Goal: Transaction & Acquisition: Book appointment/travel/reservation

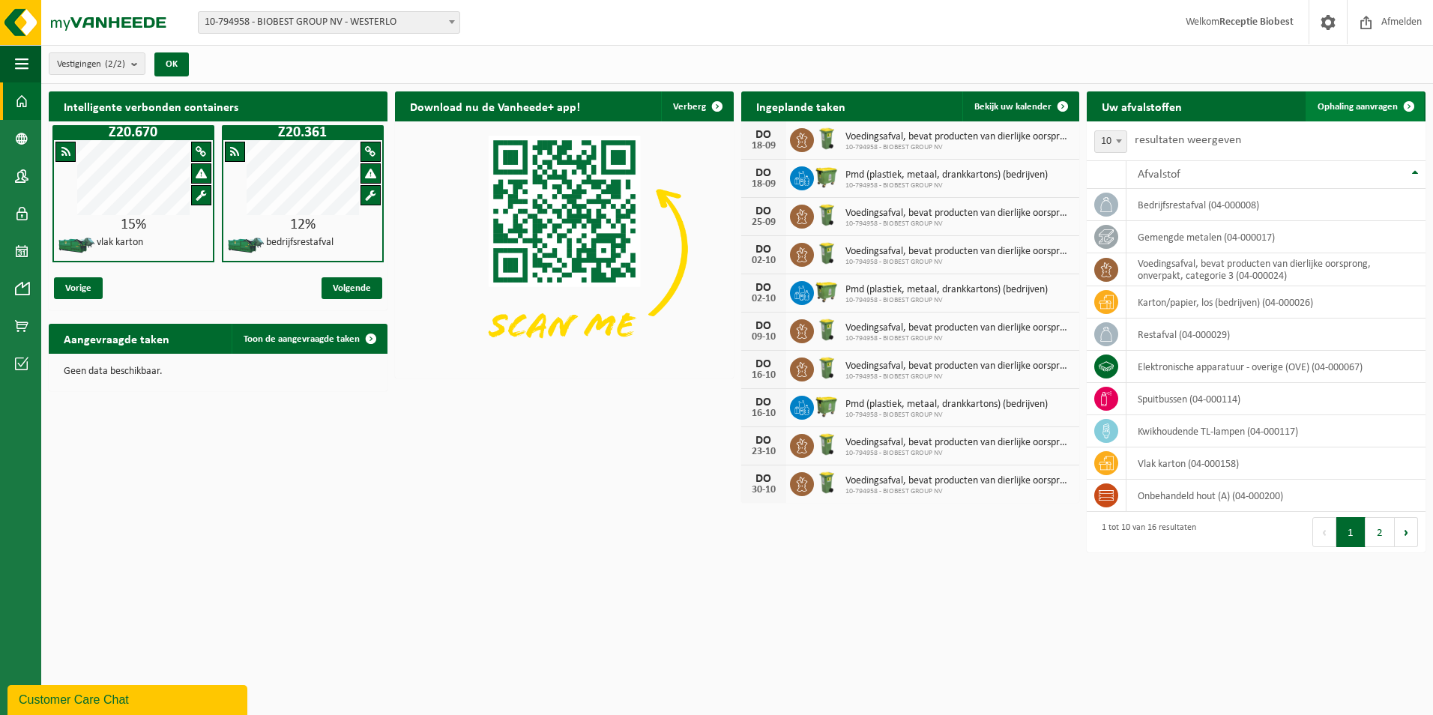
click at [1403, 104] on span at bounding box center [1409, 106] width 30 height 30
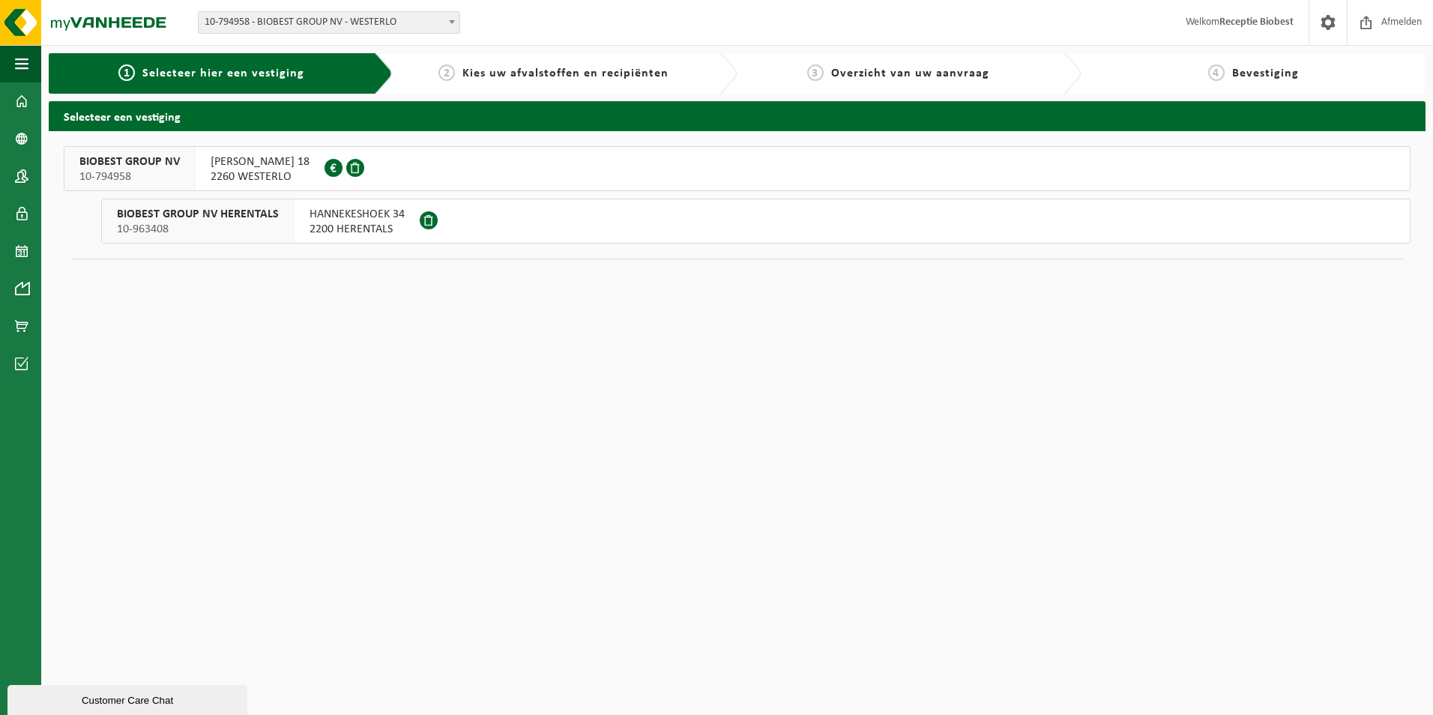
click at [347, 172] on div at bounding box center [346, 168] width 43 height 43
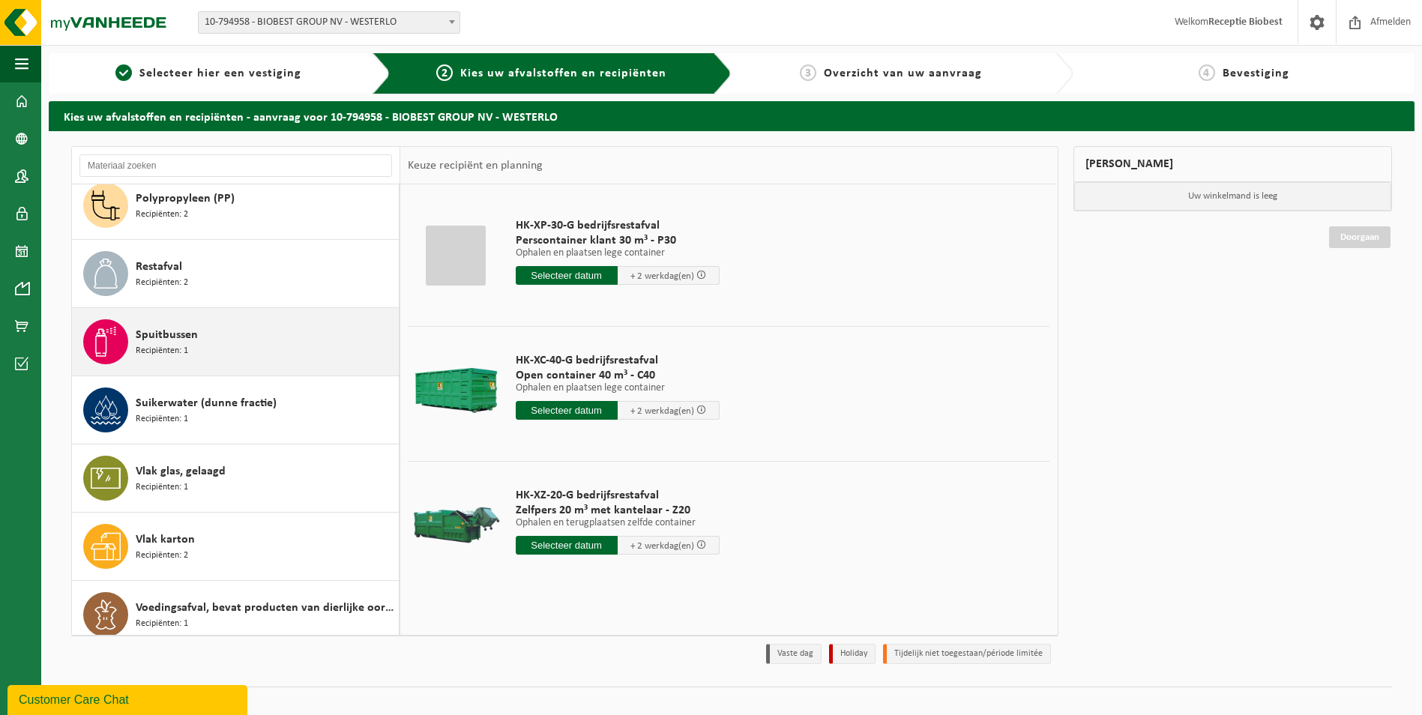
scroll to position [572, 0]
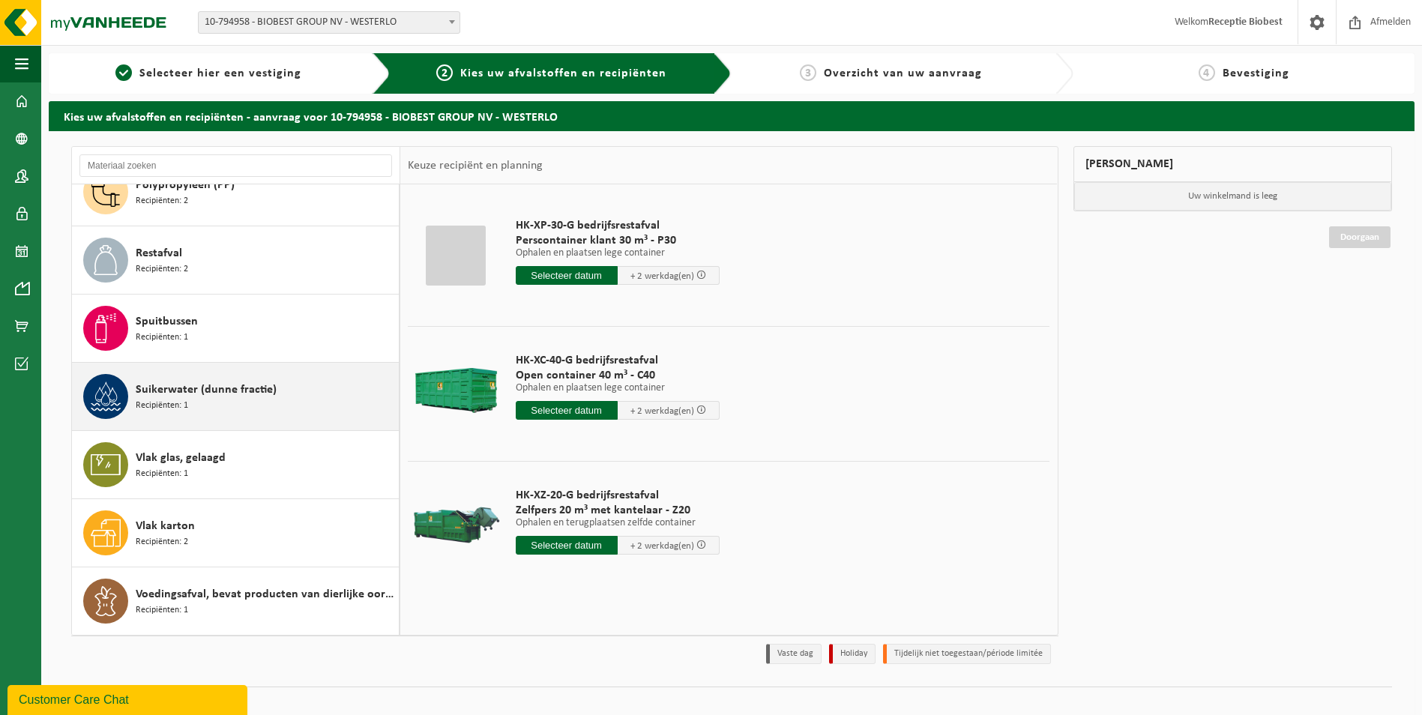
click at [119, 392] on icon at bounding box center [106, 397] width 30 height 30
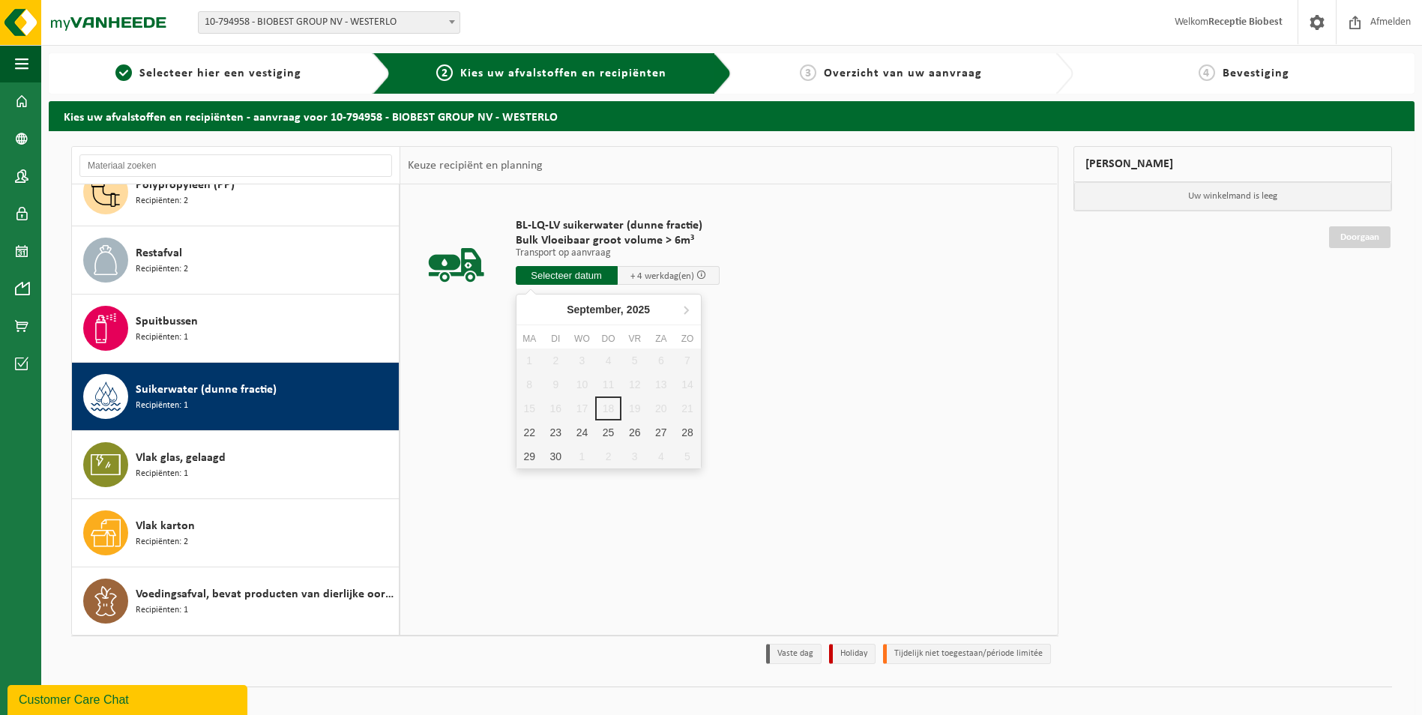
click at [550, 272] on input "text" at bounding box center [567, 275] width 102 height 19
click at [530, 438] on div "22" at bounding box center [530, 433] width 26 height 24
type input "Van 2025-09-22"
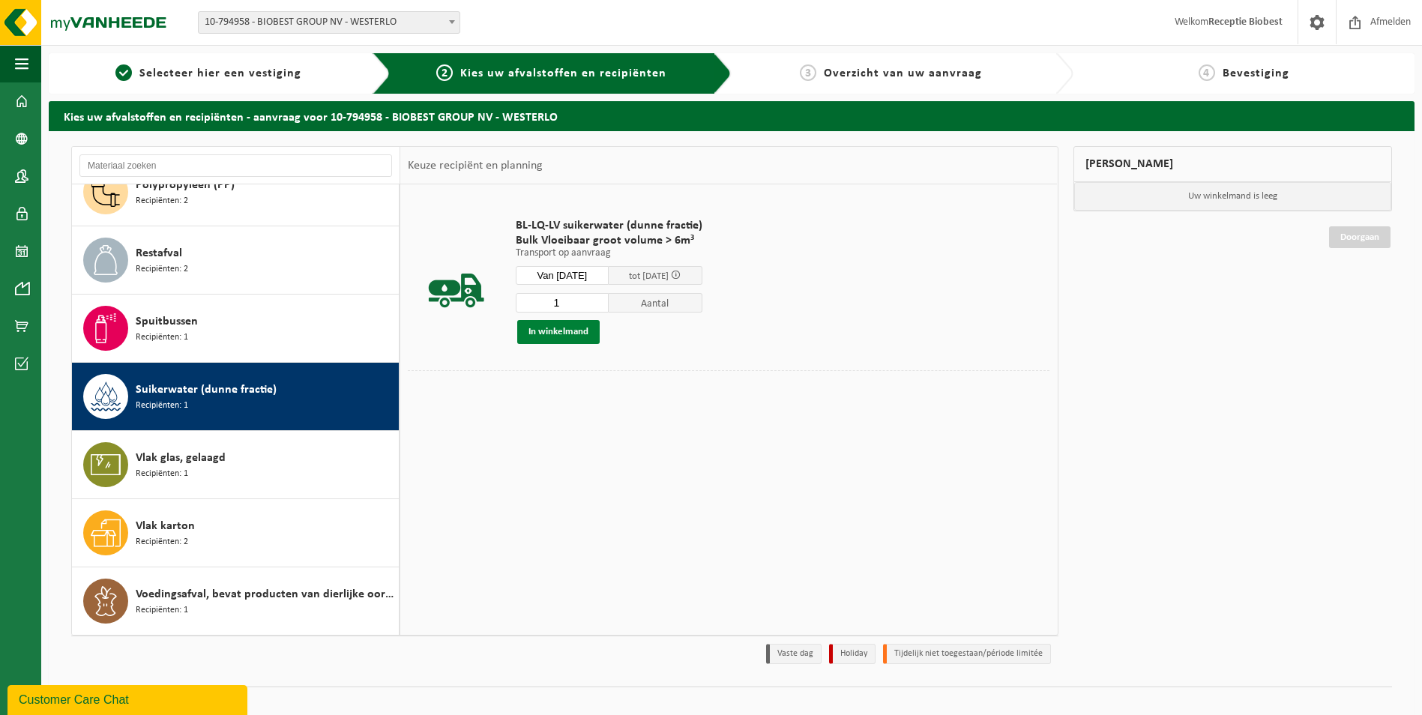
click at [560, 326] on button "In winkelmand" at bounding box center [558, 332] width 82 height 24
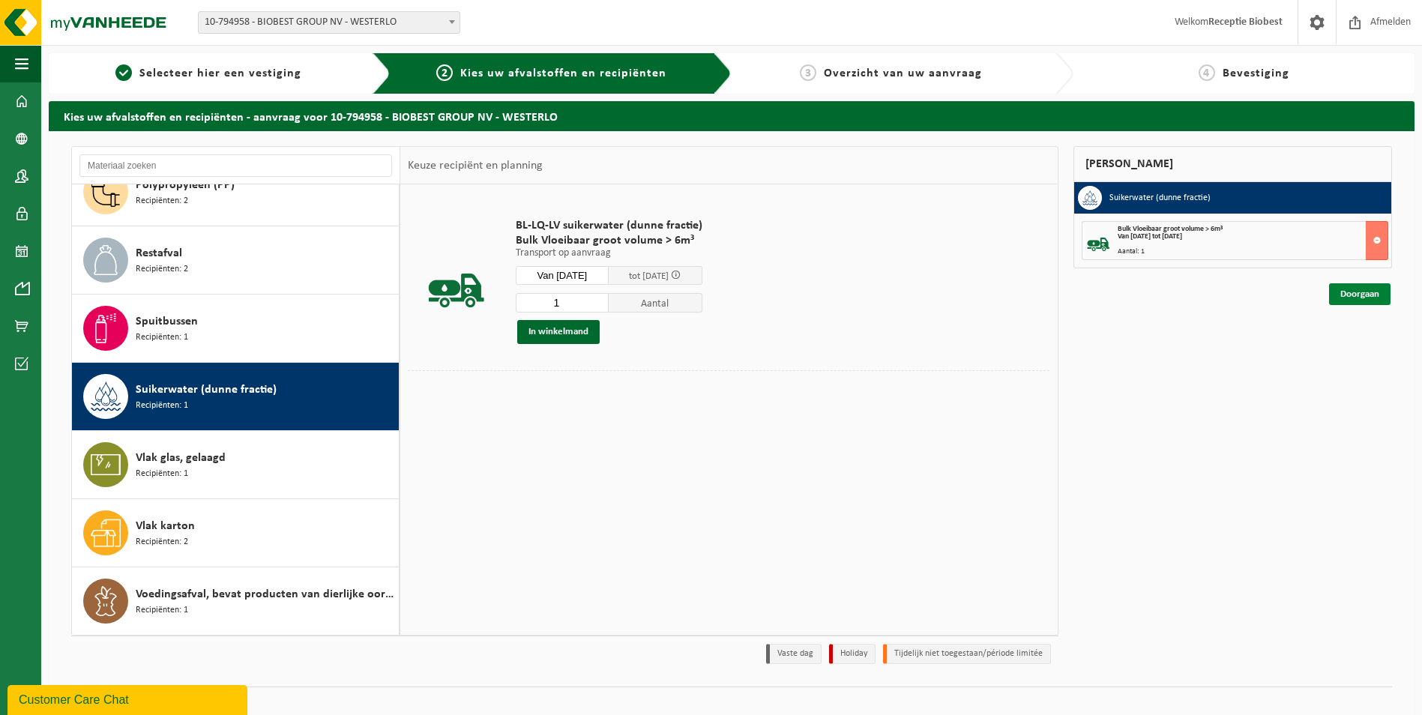
click at [1352, 292] on link "Doorgaan" at bounding box center [1359, 294] width 61 height 22
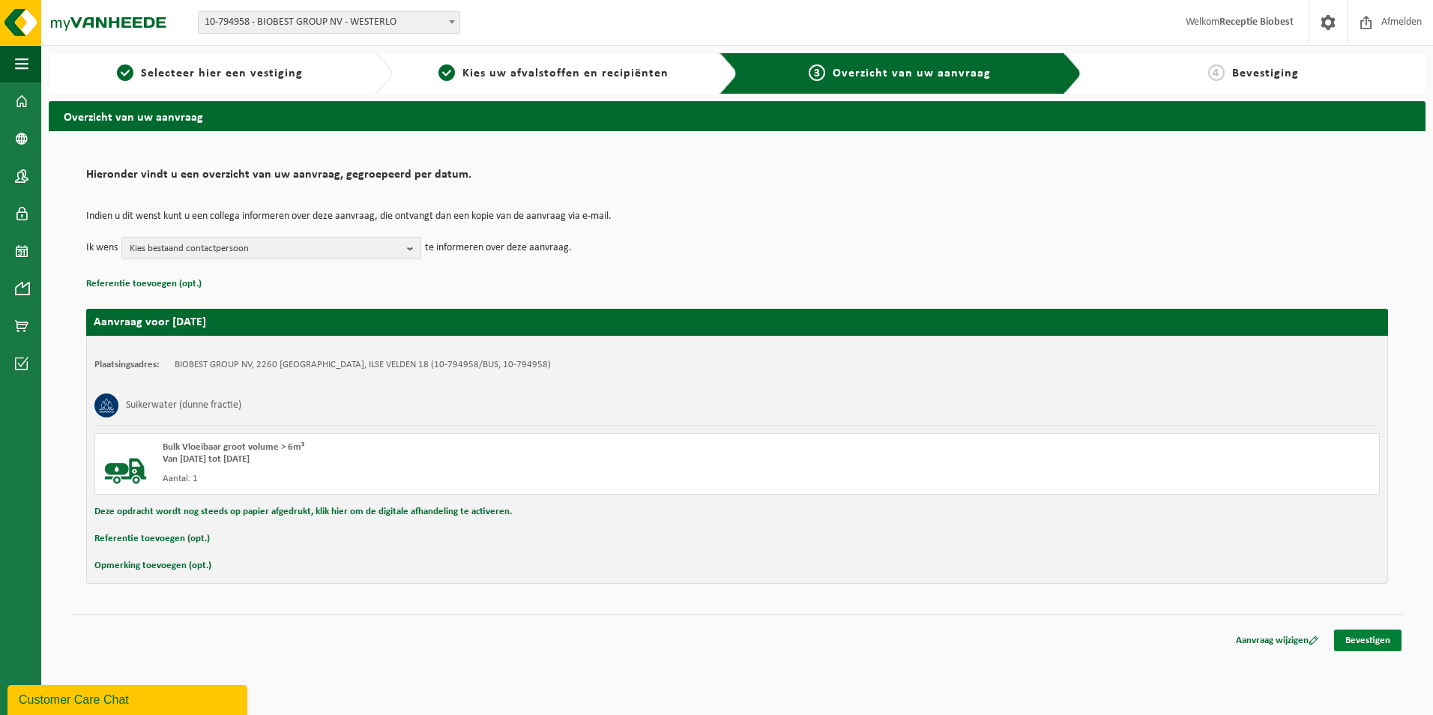
click at [1363, 638] on link "Bevestigen" at bounding box center [1367, 641] width 67 height 22
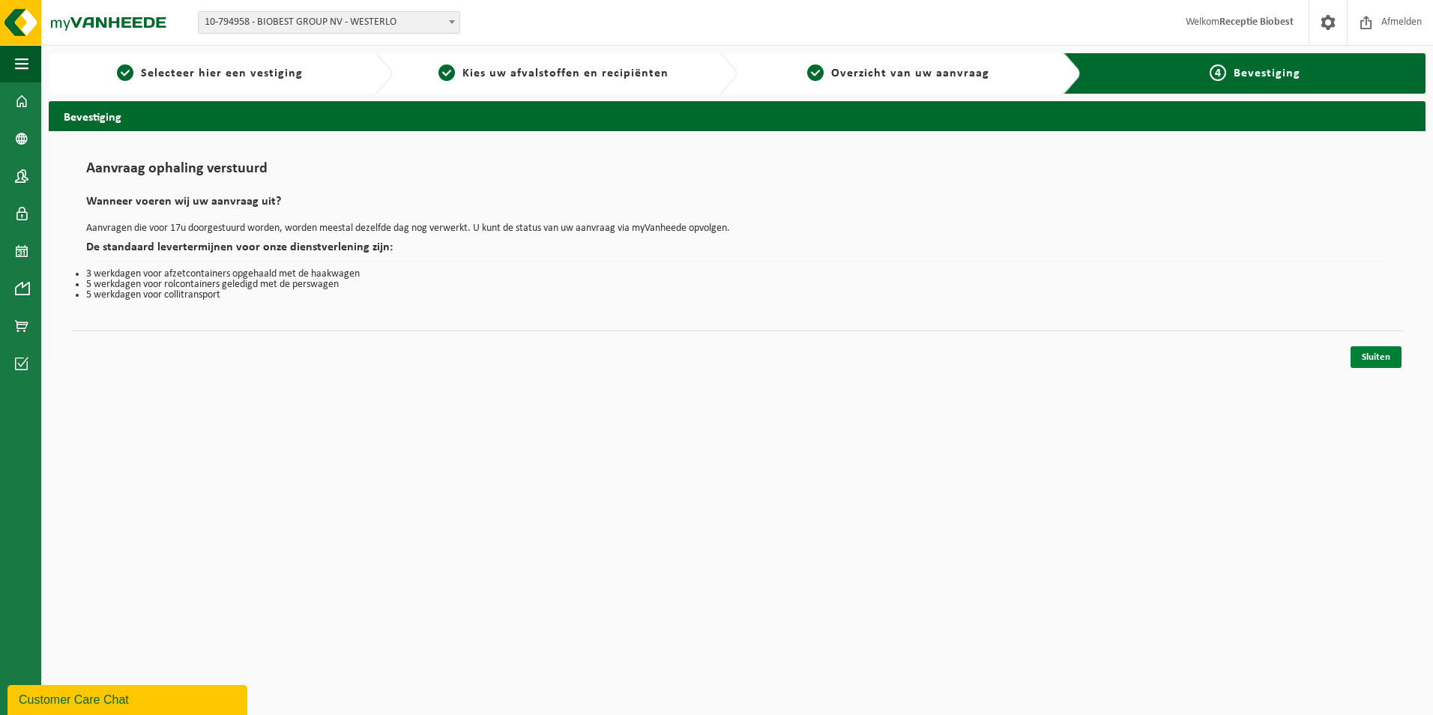
click at [1365, 356] on link "Sluiten" at bounding box center [1376, 357] width 51 height 22
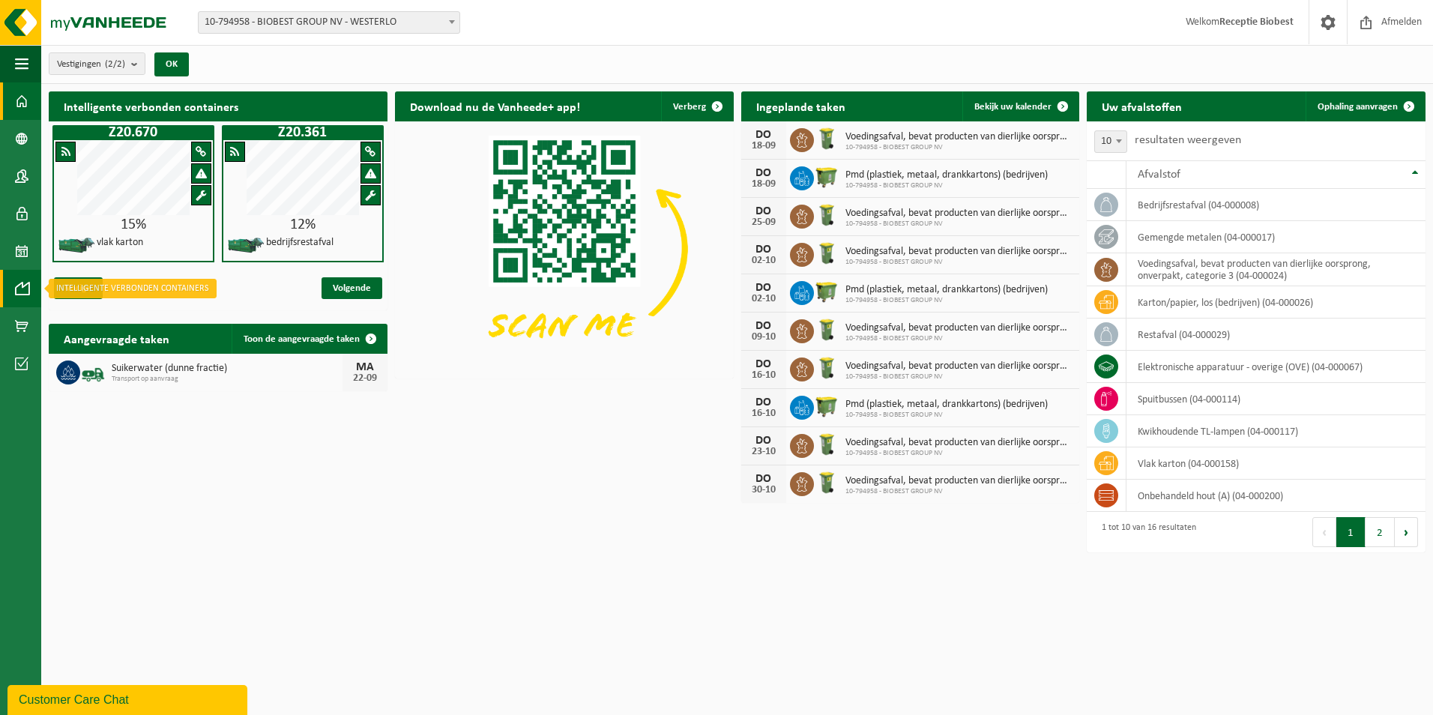
click at [24, 294] on span at bounding box center [21, 288] width 13 height 37
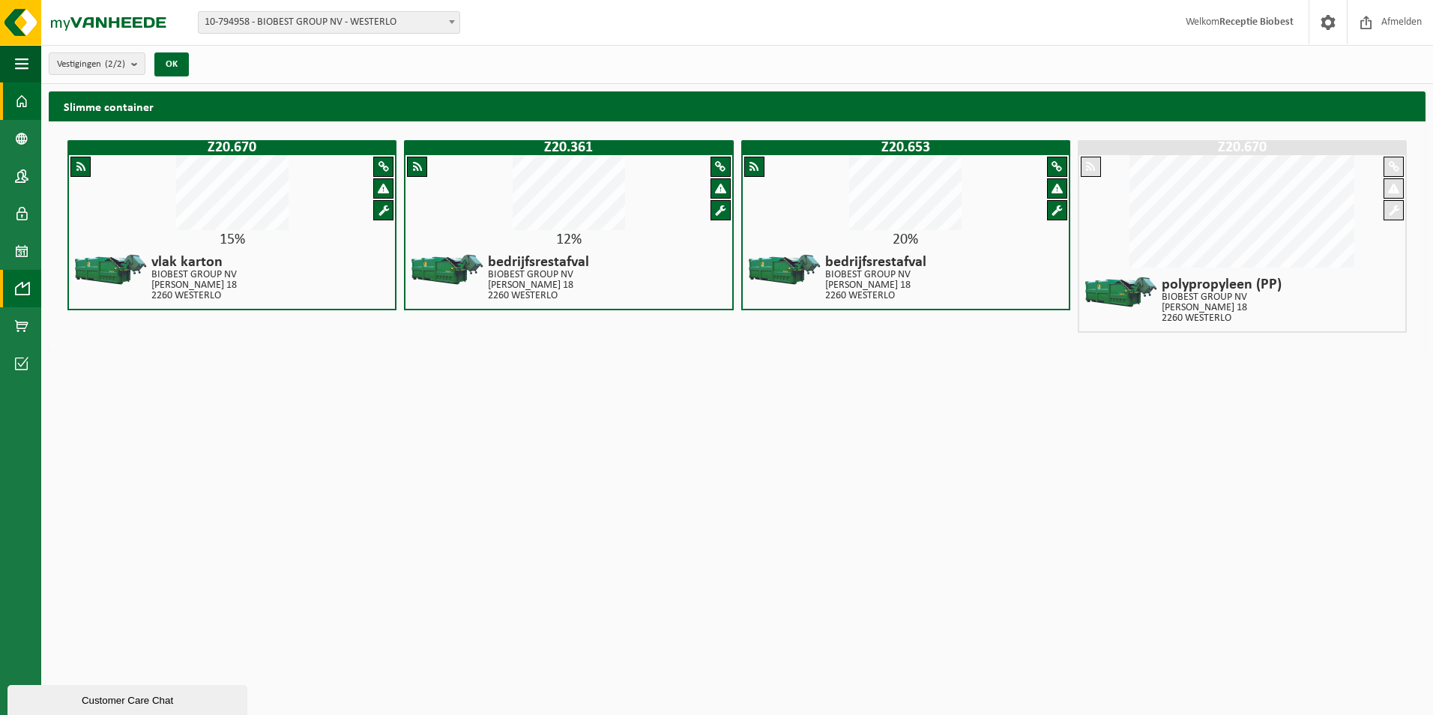
click at [19, 109] on span at bounding box center [21, 100] width 13 height 37
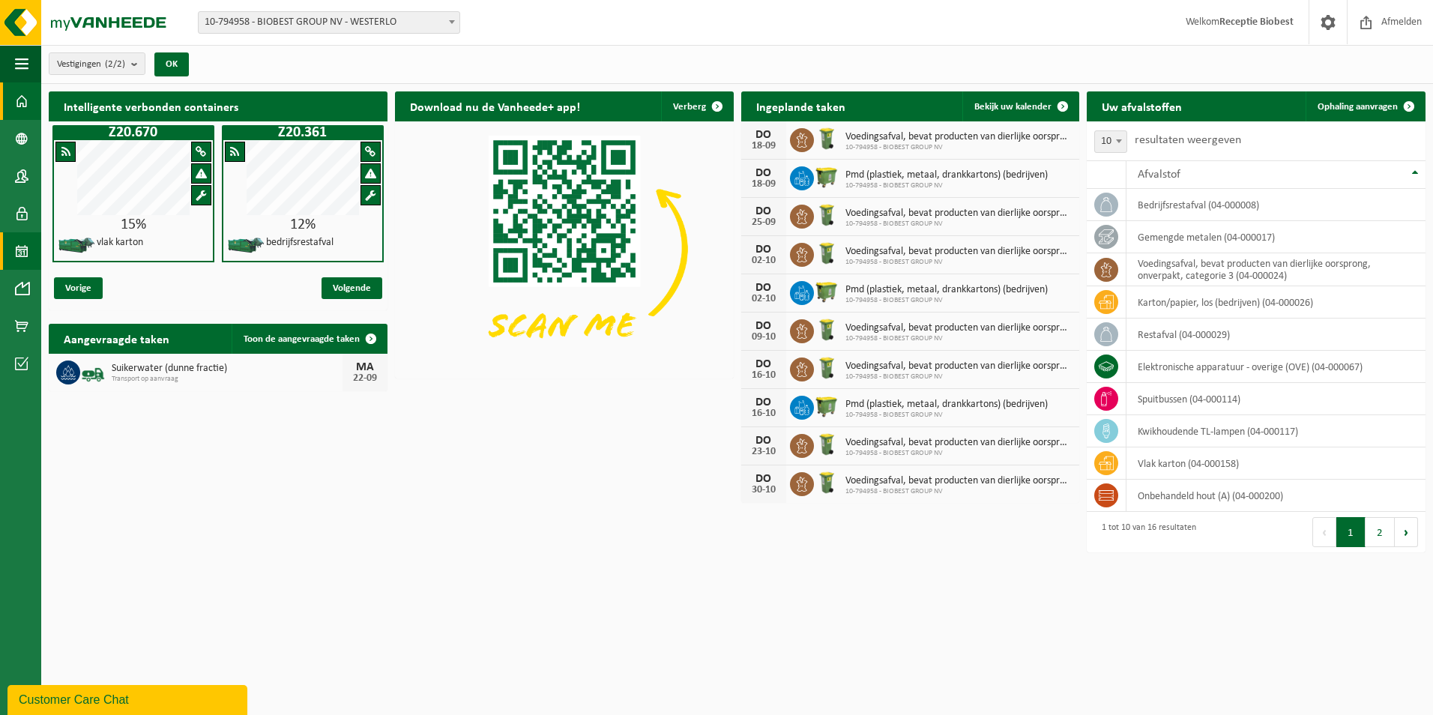
click at [20, 253] on span at bounding box center [21, 250] width 13 height 37
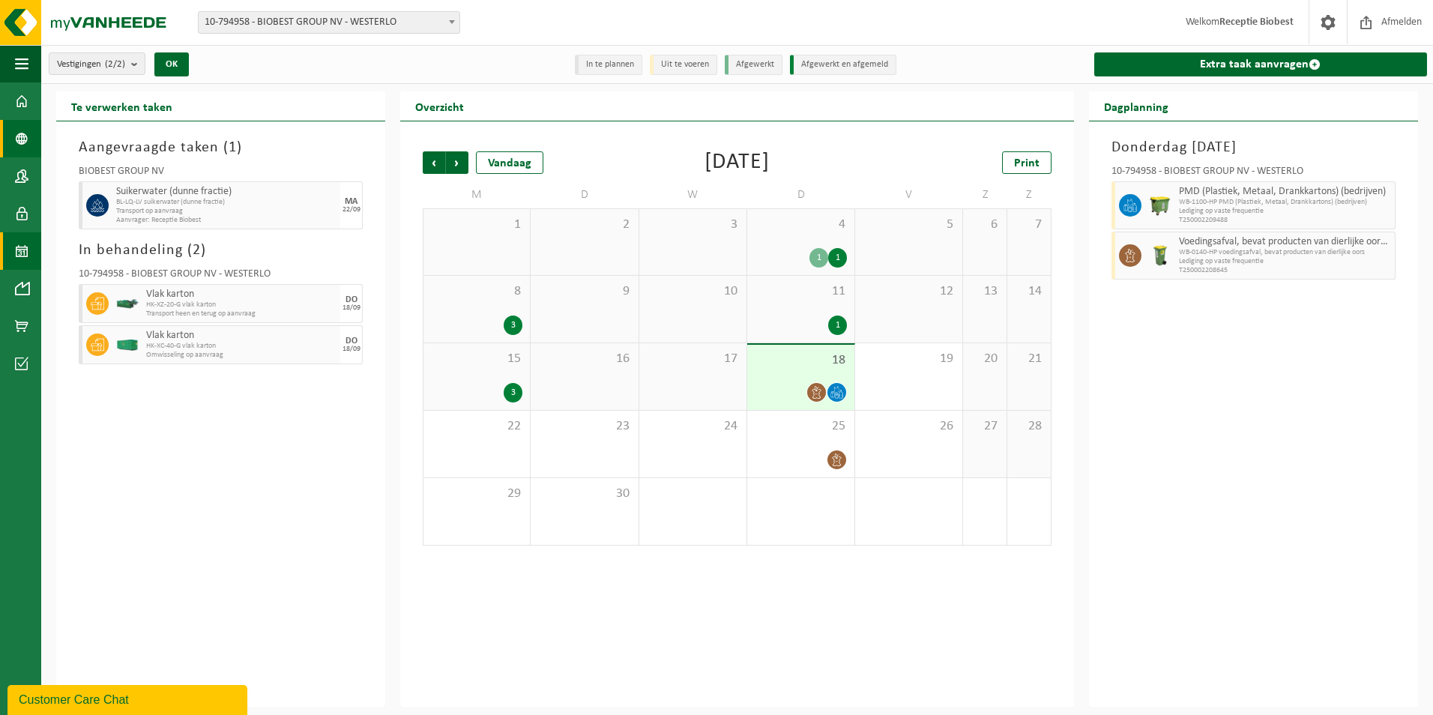
click at [20, 139] on span at bounding box center [21, 138] width 13 height 37
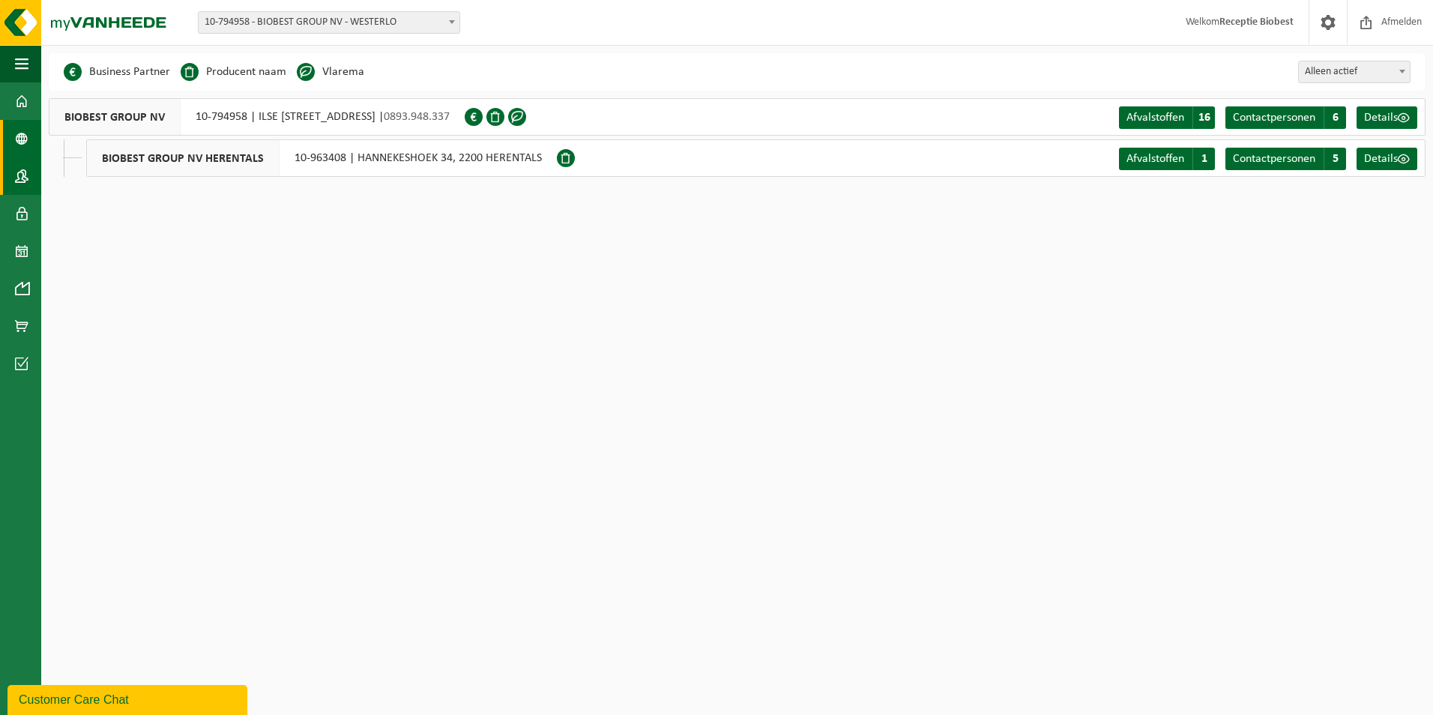
click at [19, 179] on span at bounding box center [21, 175] width 13 height 37
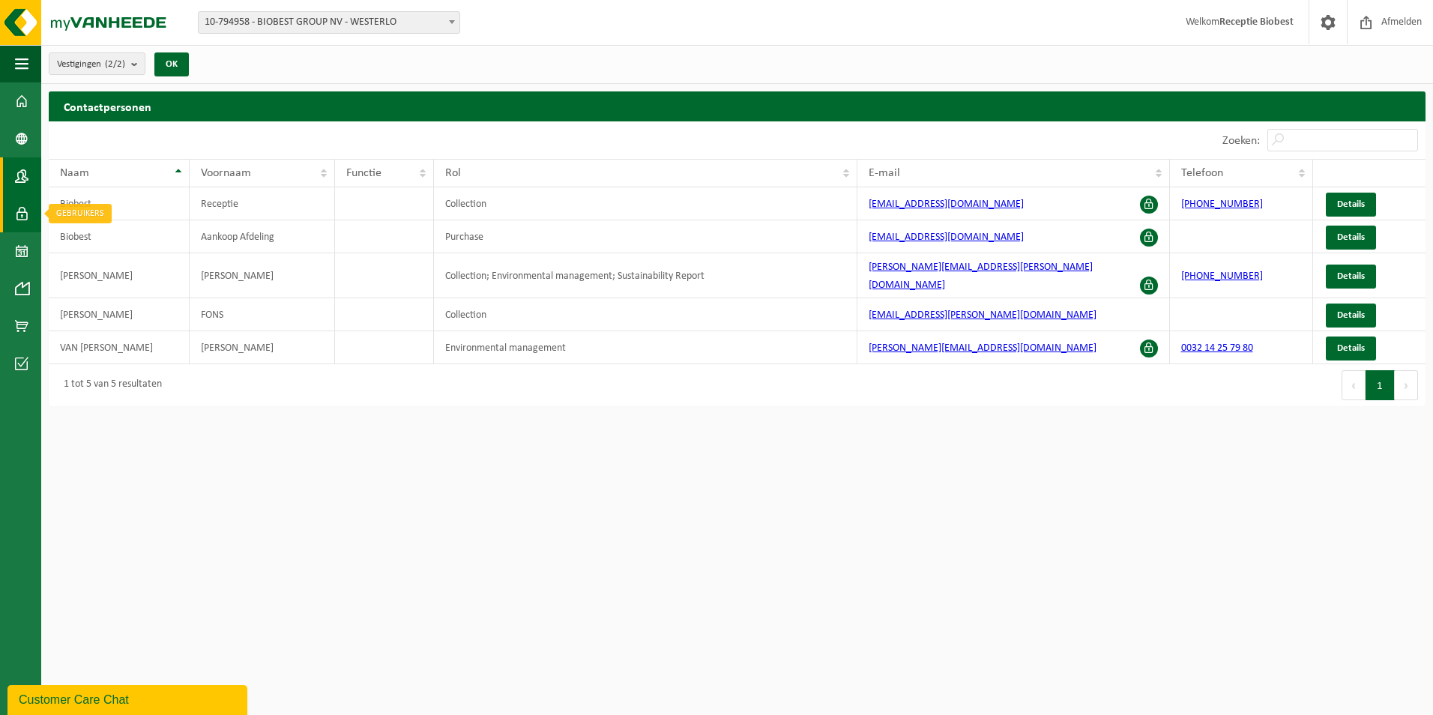
click at [18, 218] on span at bounding box center [21, 213] width 13 height 37
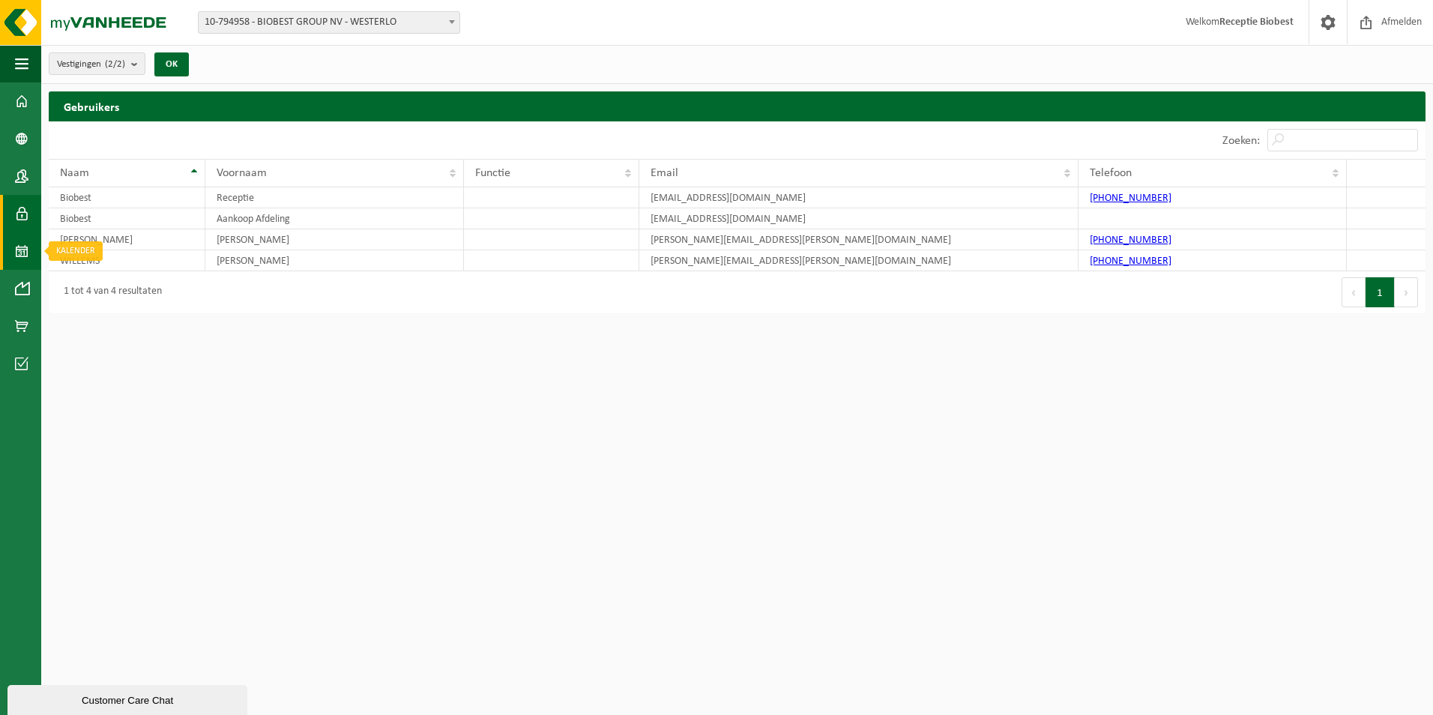
click at [20, 247] on span at bounding box center [21, 250] width 13 height 37
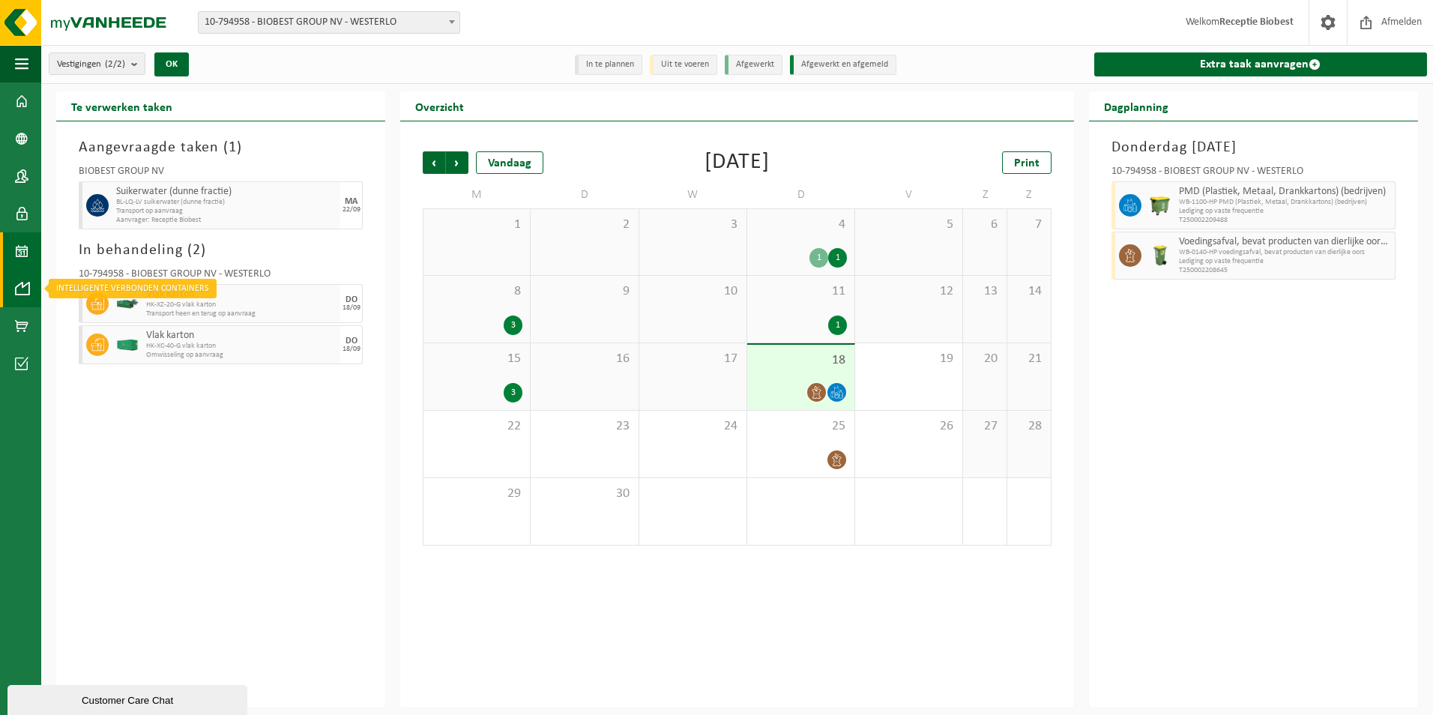
click at [21, 290] on span at bounding box center [21, 288] width 13 height 37
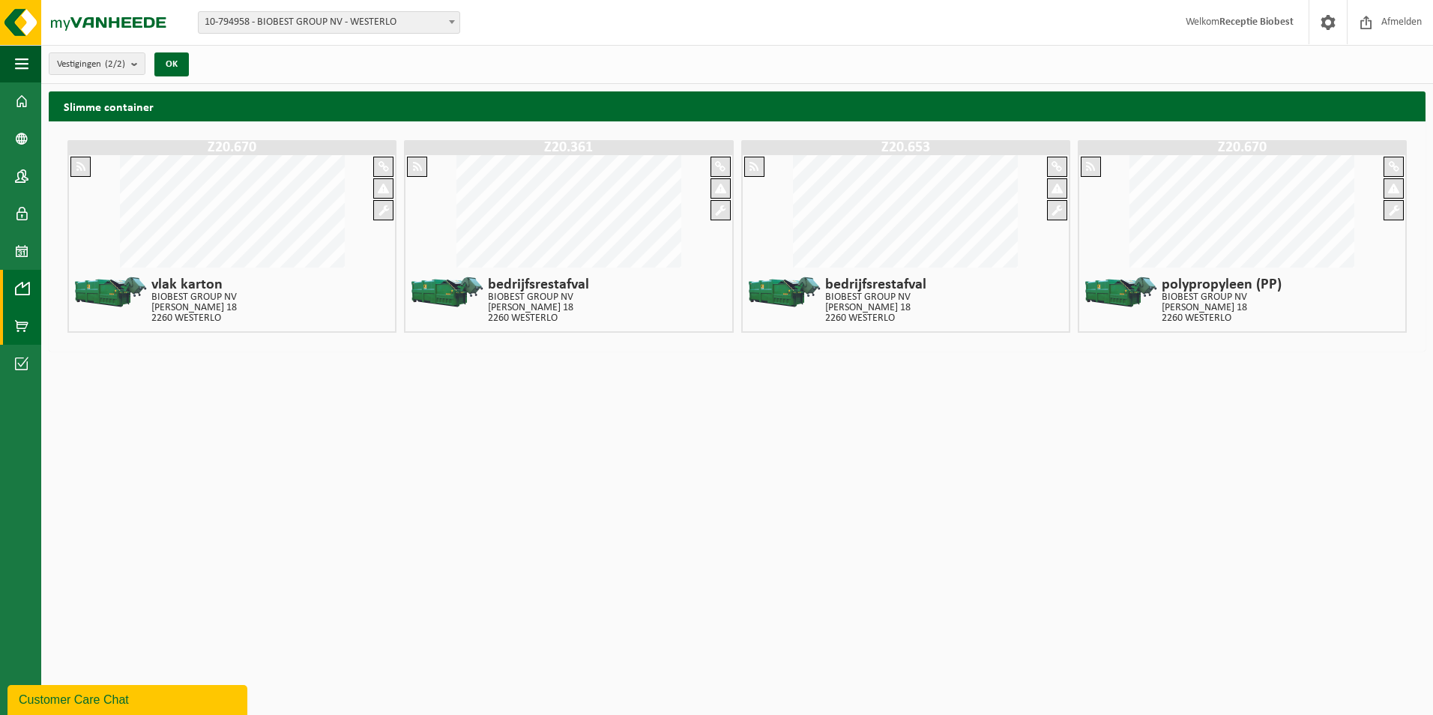
click at [18, 326] on span at bounding box center [21, 325] width 13 height 37
click at [23, 365] on span at bounding box center [21, 363] width 13 height 37
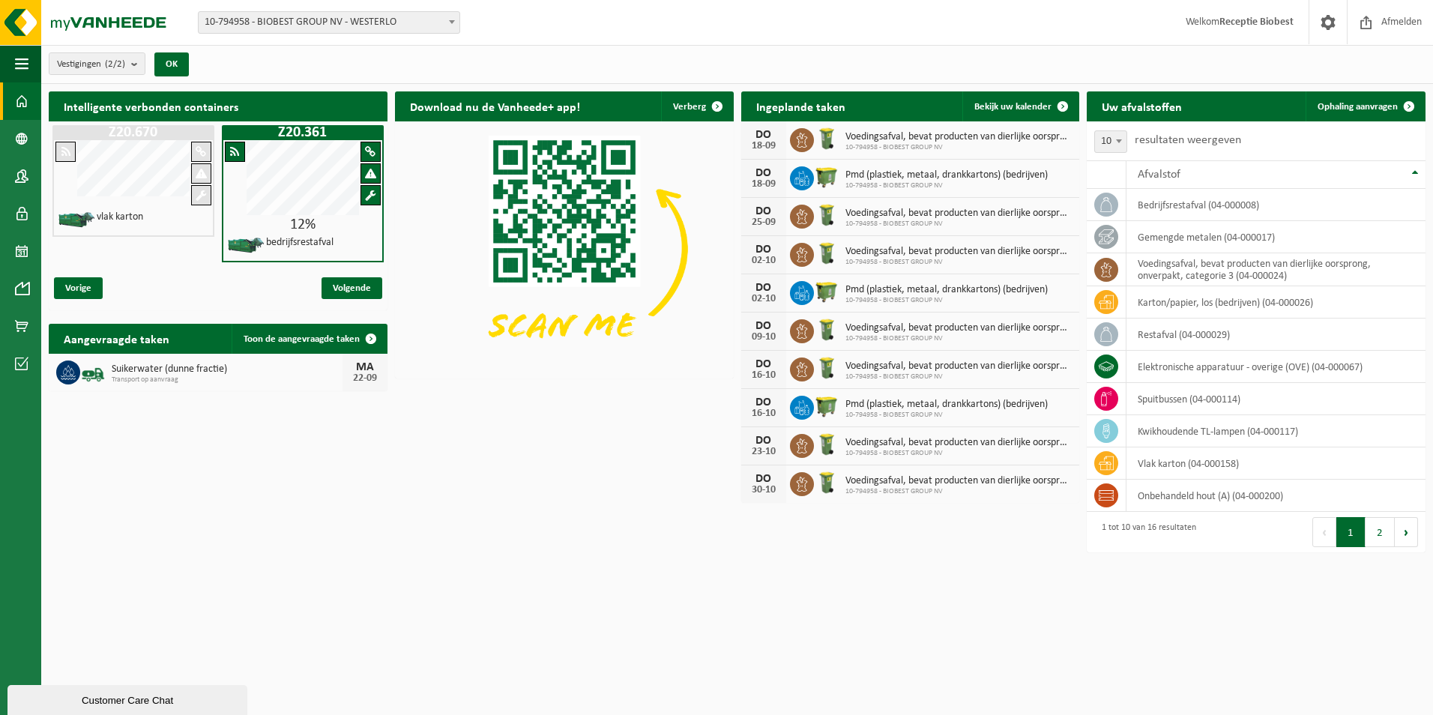
click at [220, 350] on div "Aangevraagde taken Toon de aangevraagde taken Suikerwater (dunne fractie) Trans…" at bounding box center [218, 357] width 346 height 82
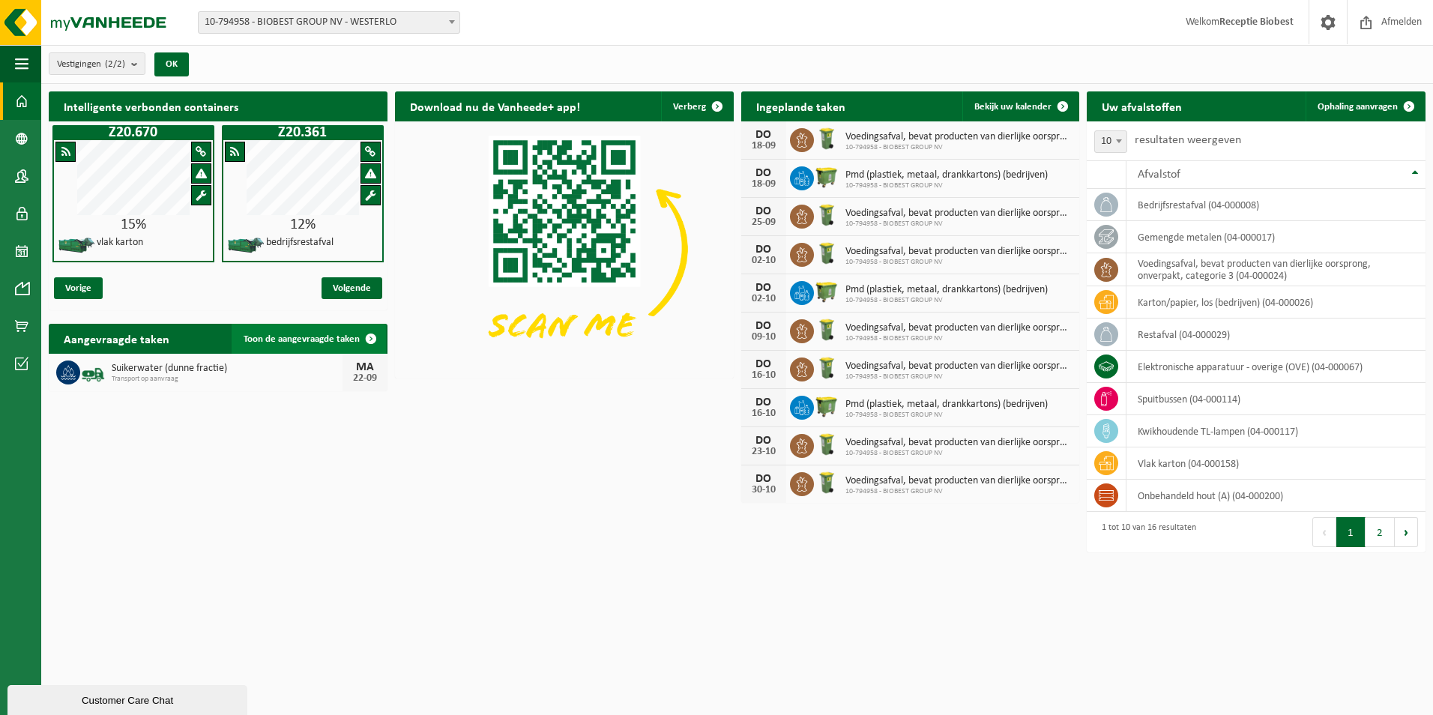
click at [372, 336] on span at bounding box center [371, 339] width 30 height 30
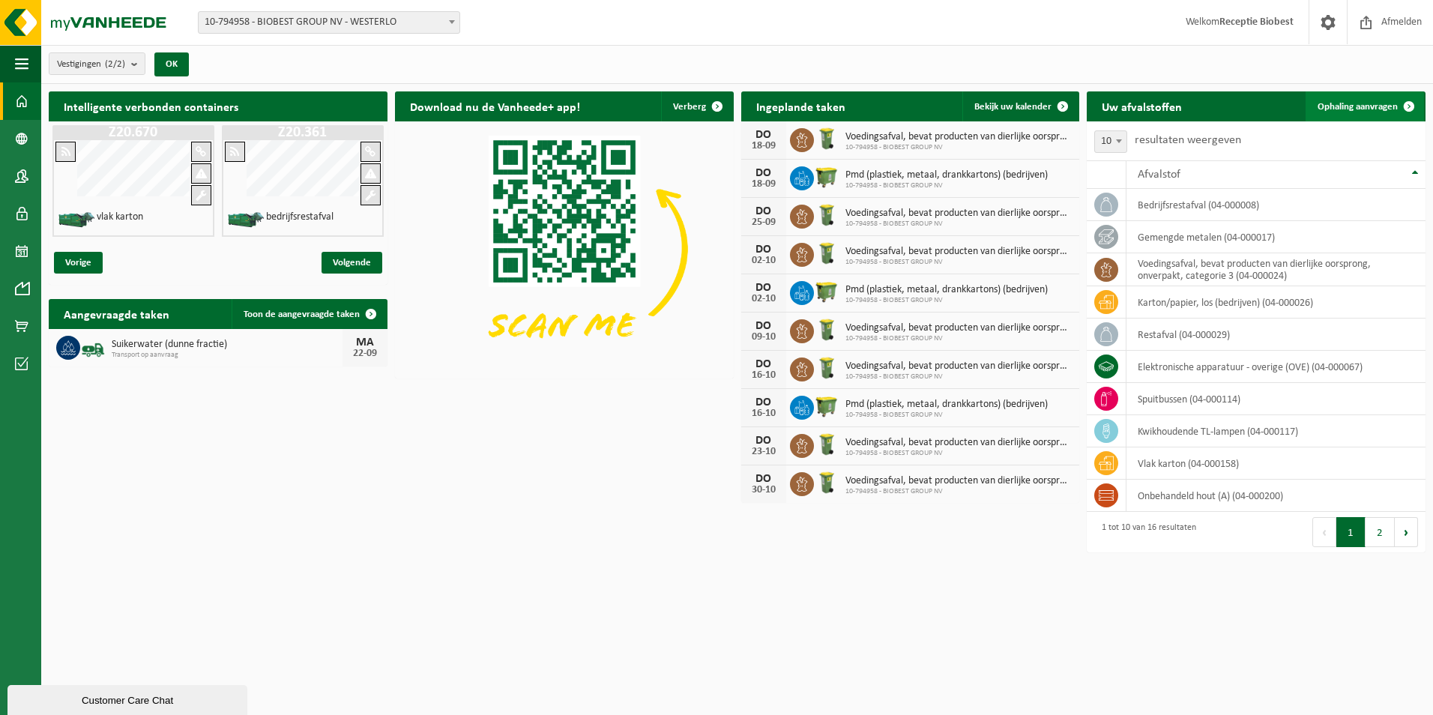
click at [1411, 106] on span at bounding box center [1409, 106] width 30 height 30
click at [1407, 103] on span at bounding box center [1409, 106] width 30 height 30
click at [1407, 105] on span at bounding box center [1409, 106] width 30 height 30
click at [1406, 105] on span at bounding box center [1409, 106] width 30 height 30
click at [1405, 104] on span at bounding box center [1409, 106] width 30 height 30
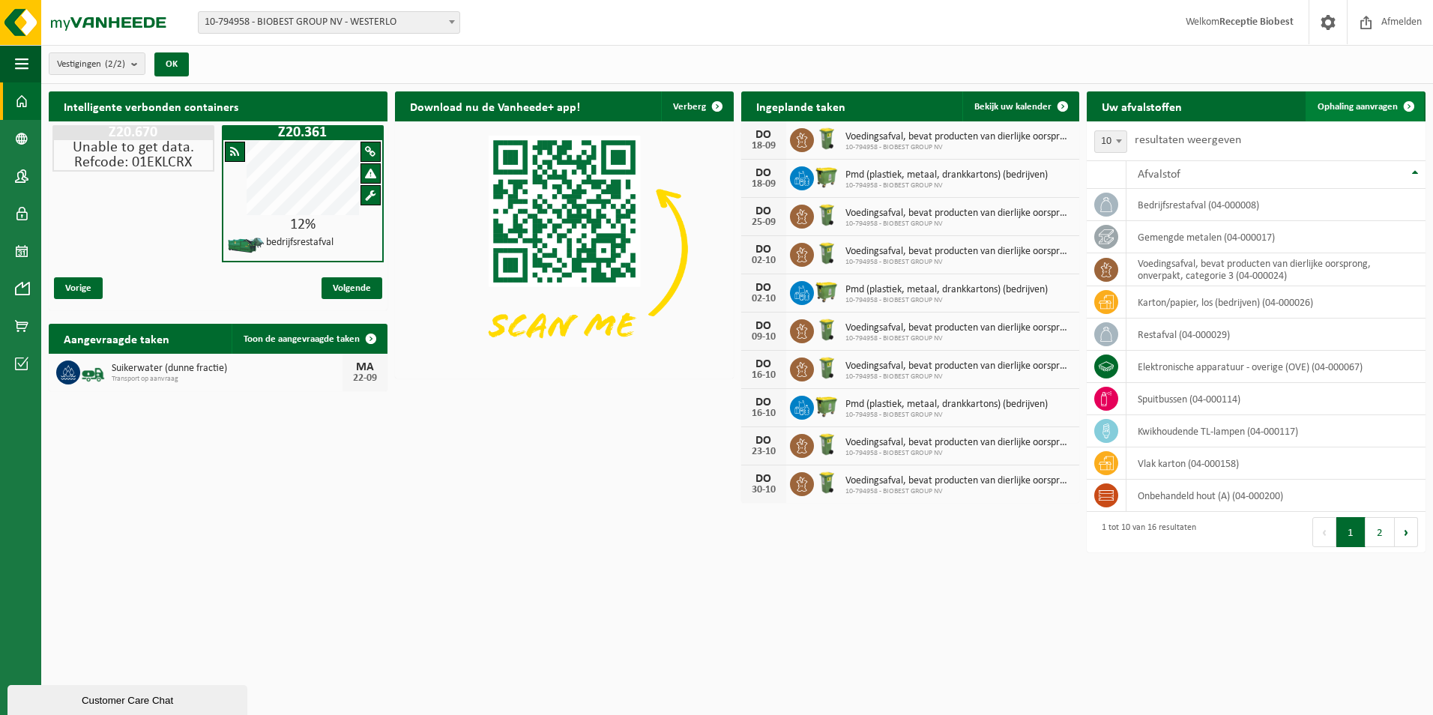
click at [1405, 104] on span at bounding box center [1409, 106] width 30 height 30
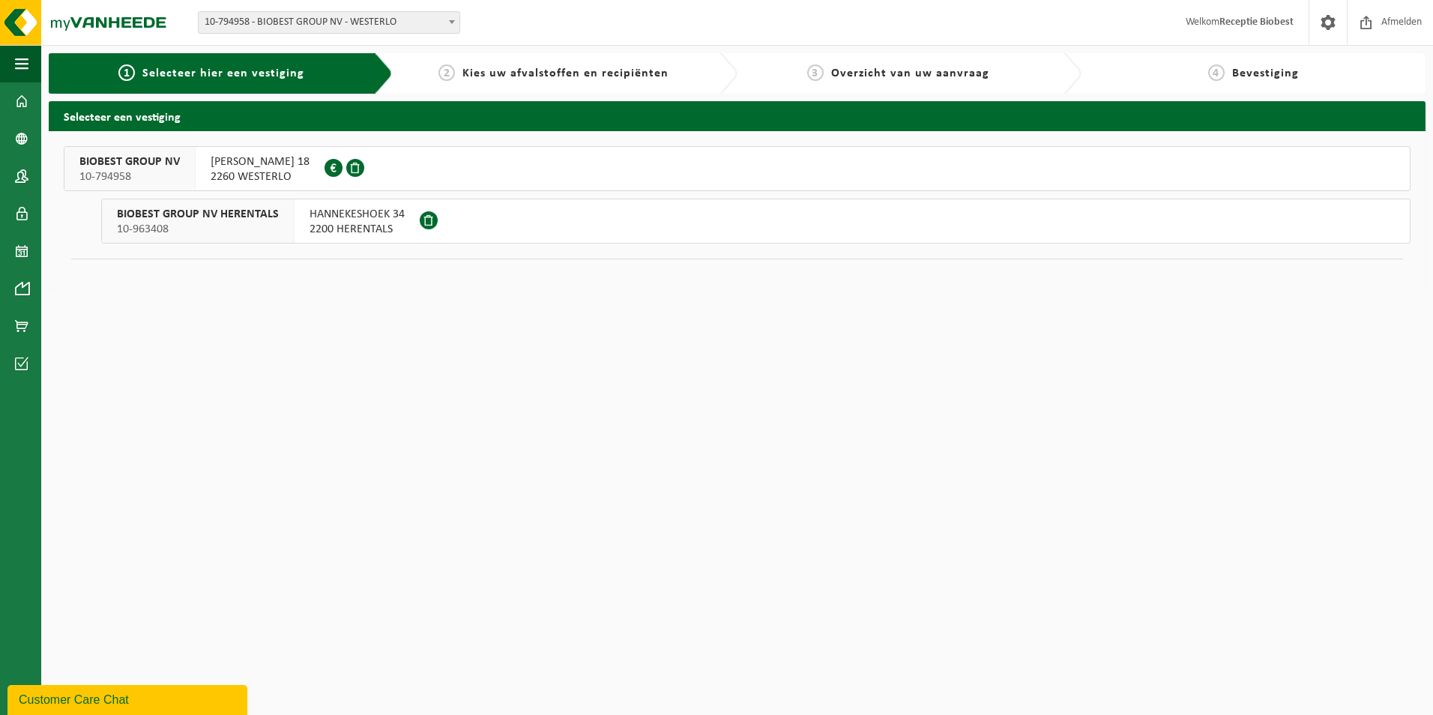
click at [267, 169] on span "2260 WESTERLO" at bounding box center [260, 176] width 99 height 15
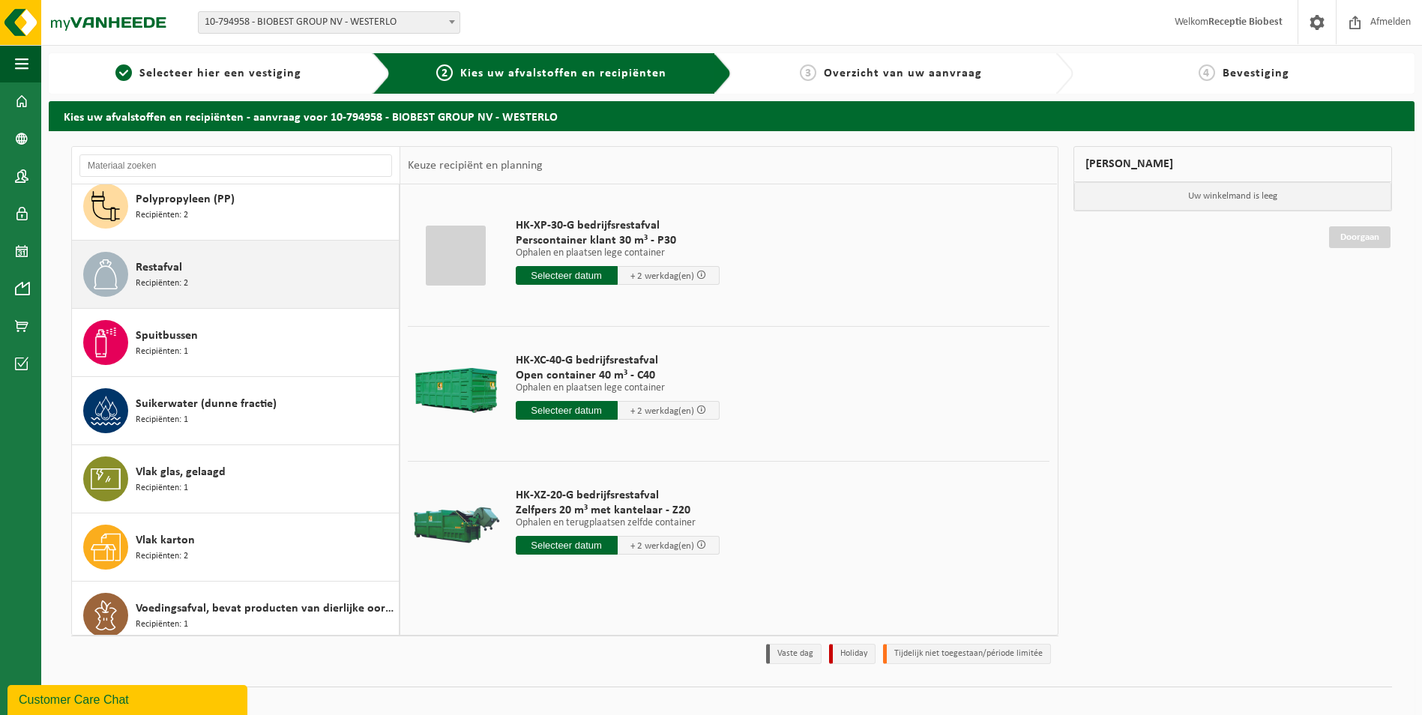
scroll to position [572, 0]
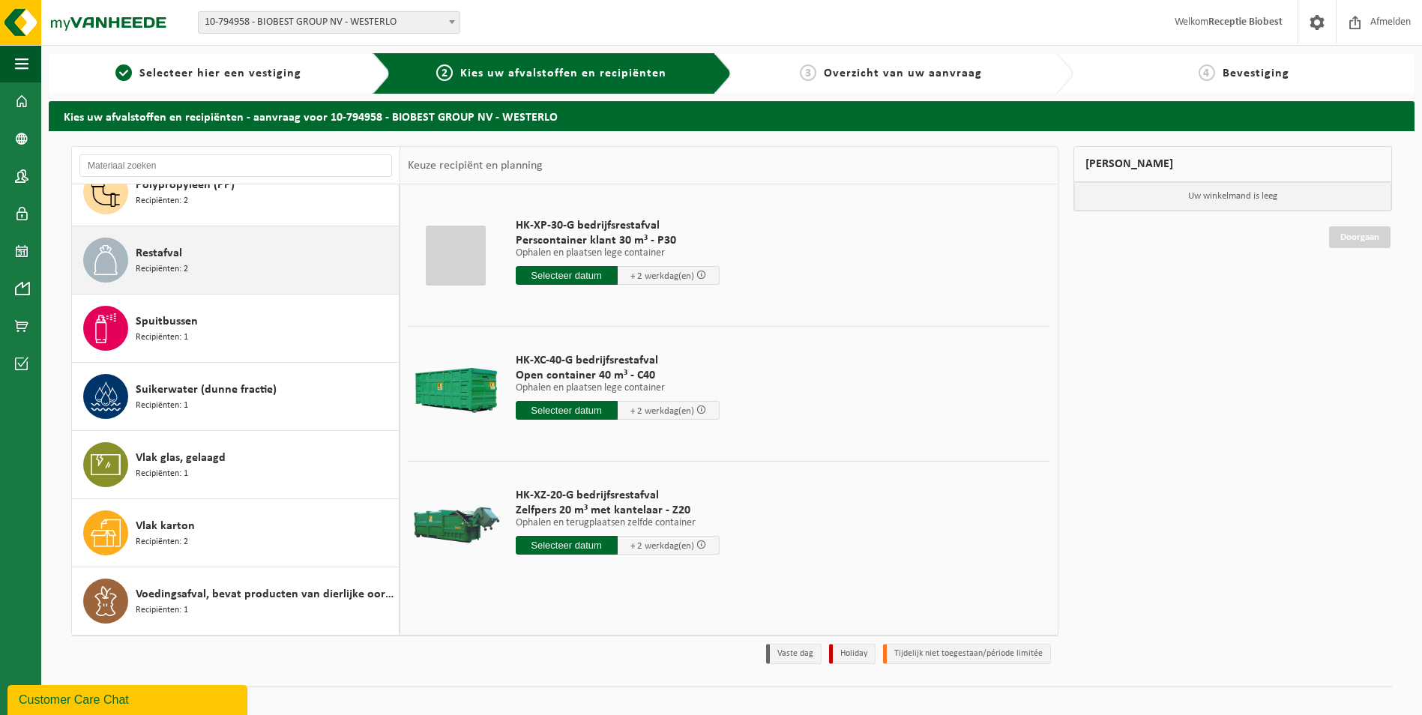
click at [167, 274] on span "Recipiënten: 2" at bounding box center [162, 269] width 52 height 14
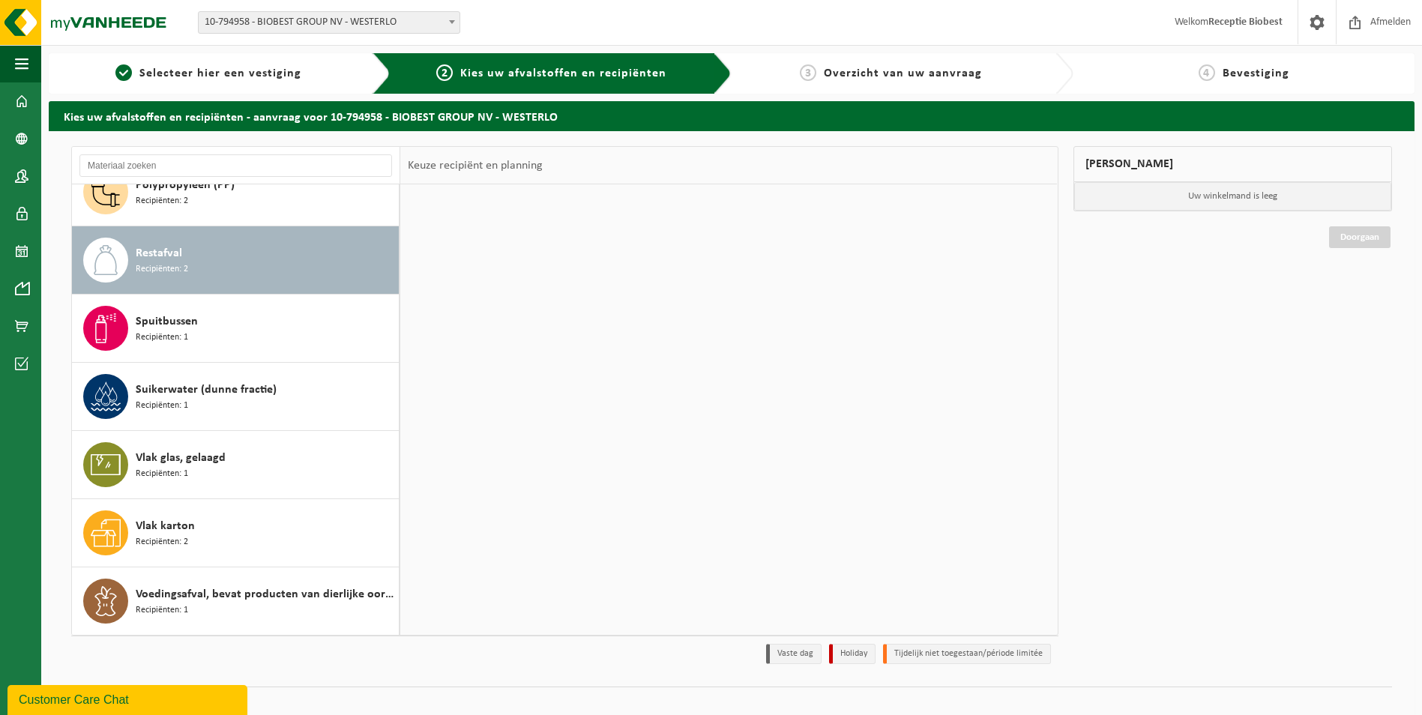
click at [167, 274] on span "Recipiënten: 2" at bounding box center [162, 269] width 52 height 14
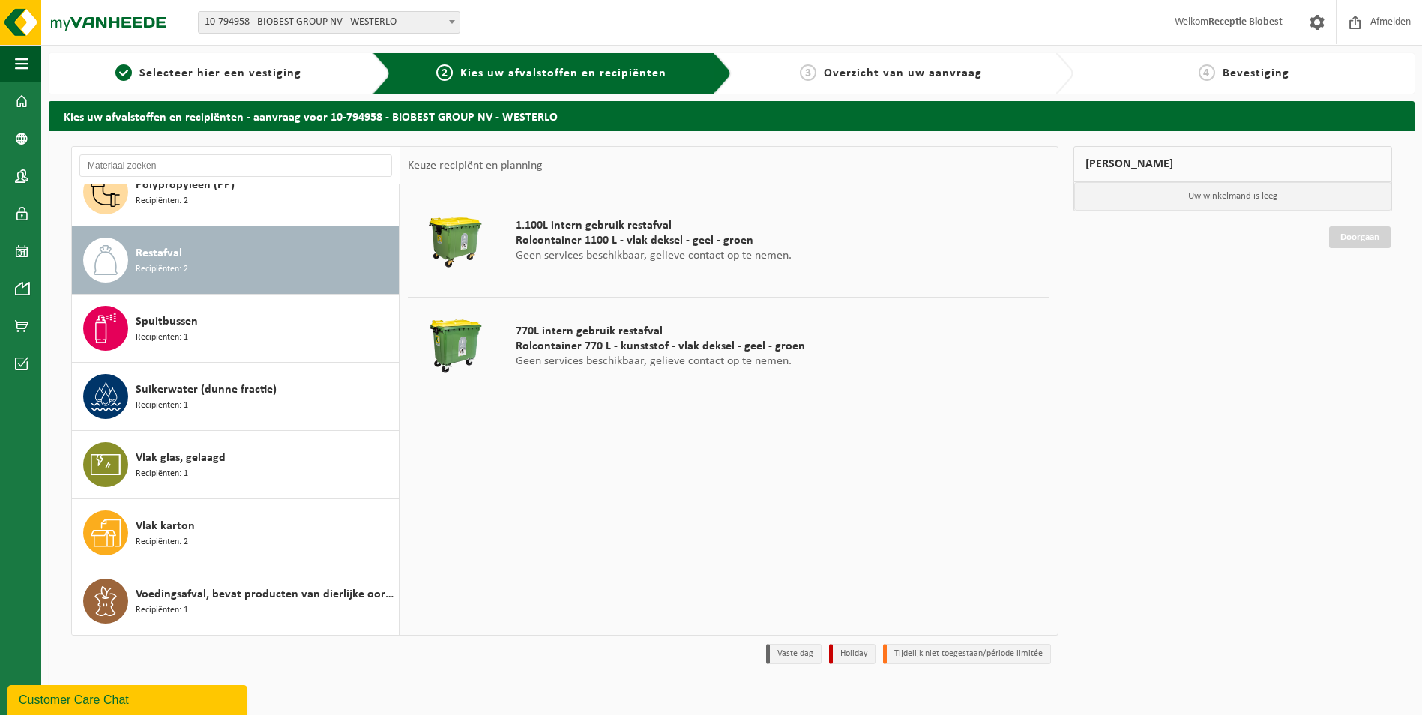
click at [167, 274] on span "Recipiënten: 2" at bounding box center [162, 269] width 52 height 14
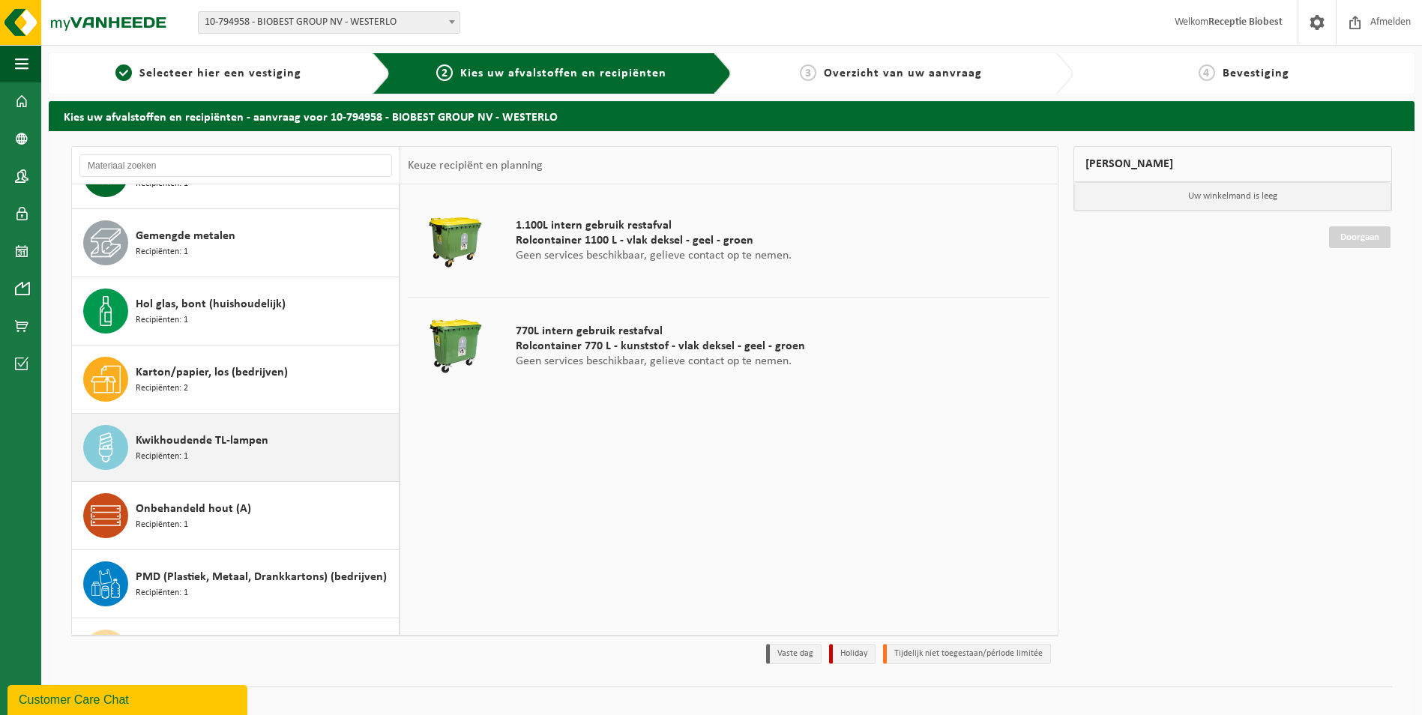
scroll to position [0, 0]
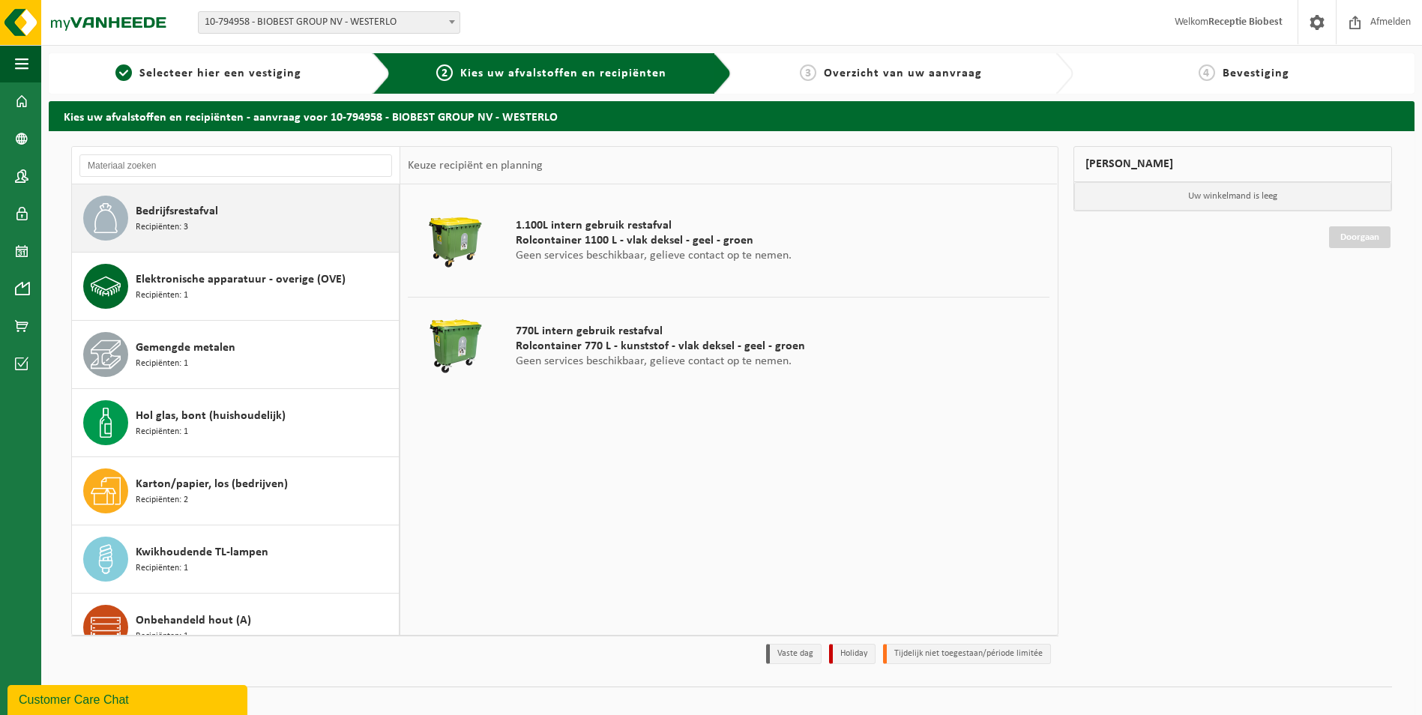
click at [173, 224] on span "Recipiënten: 3" at bounding box center [162, 227] width 52 height 14
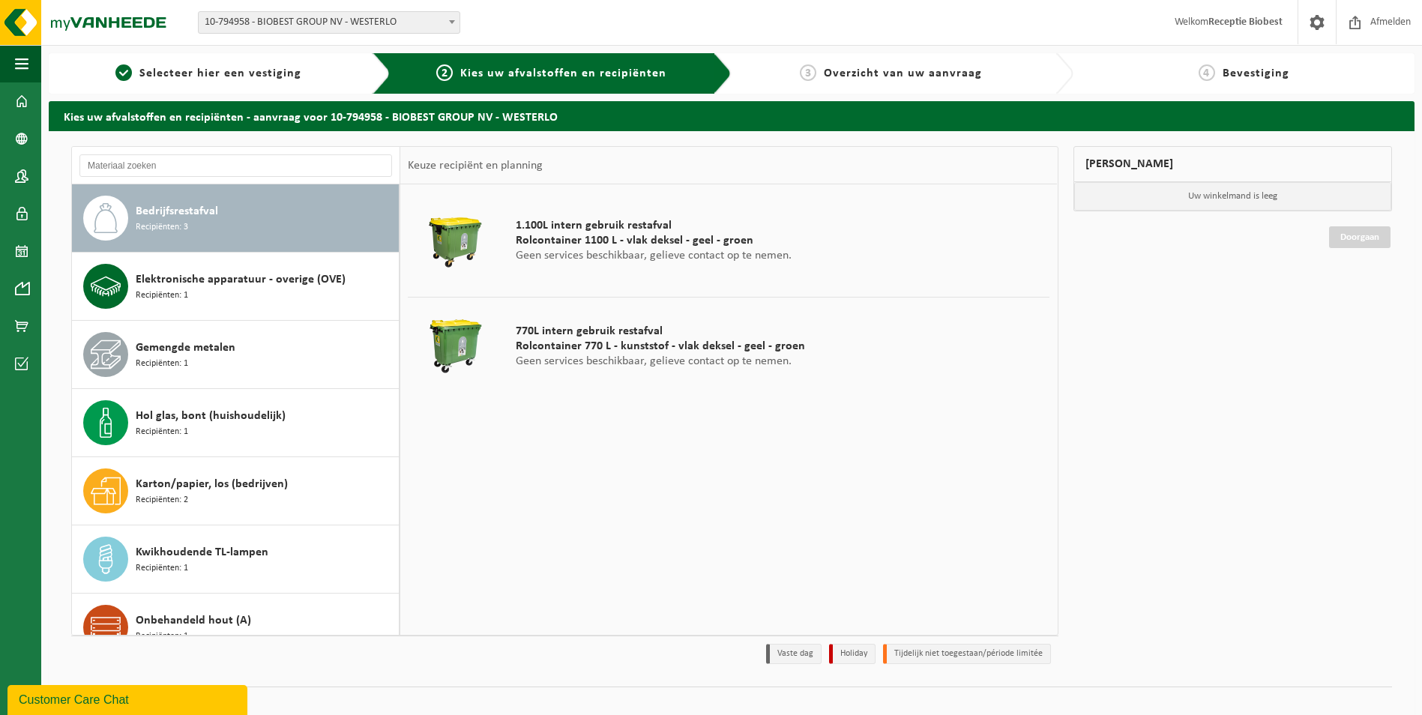
click at [173, 224] on span "Recipiënten: 3" at bounding box center [162, 227] width 52 height 14
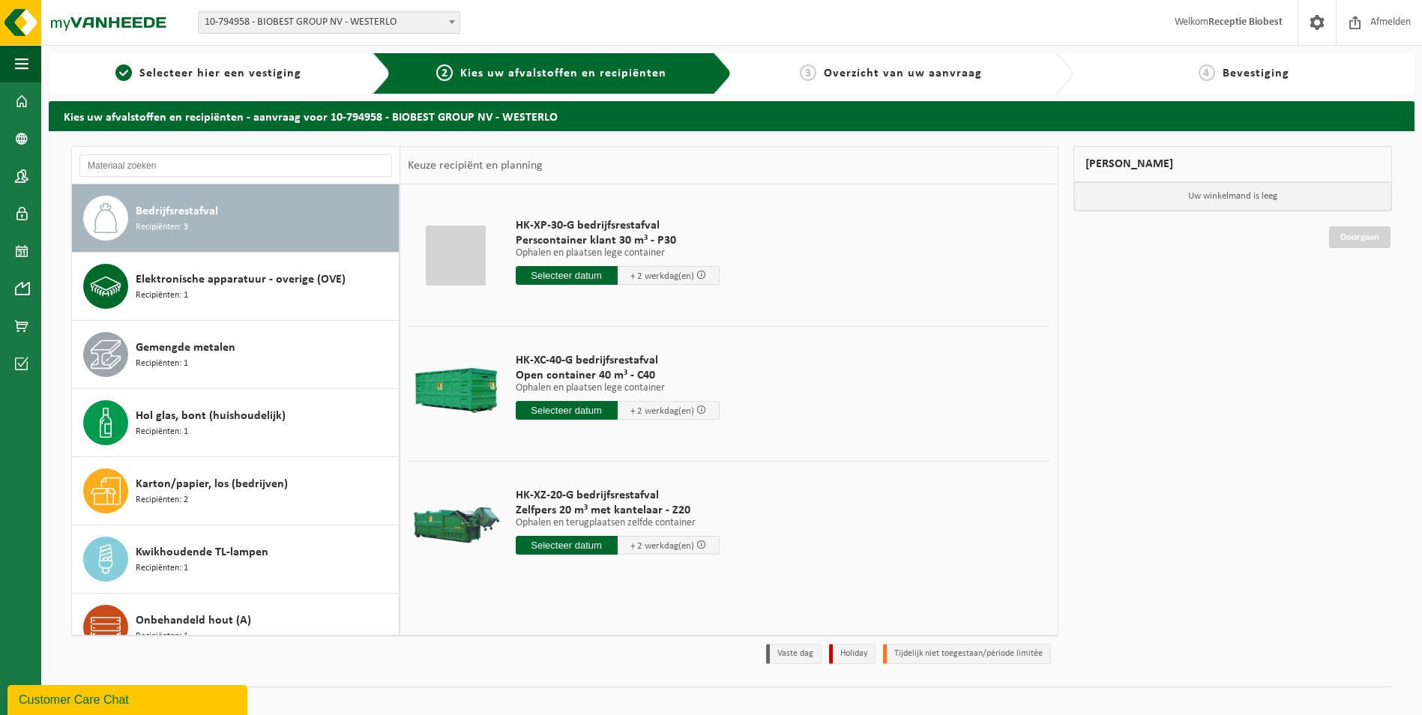
click at [466, 540] on div at bounding box center [456, 526] width 88 height 60
click at [552, 547] on input "text" at bounding box center [567, 545] width 102 height 19
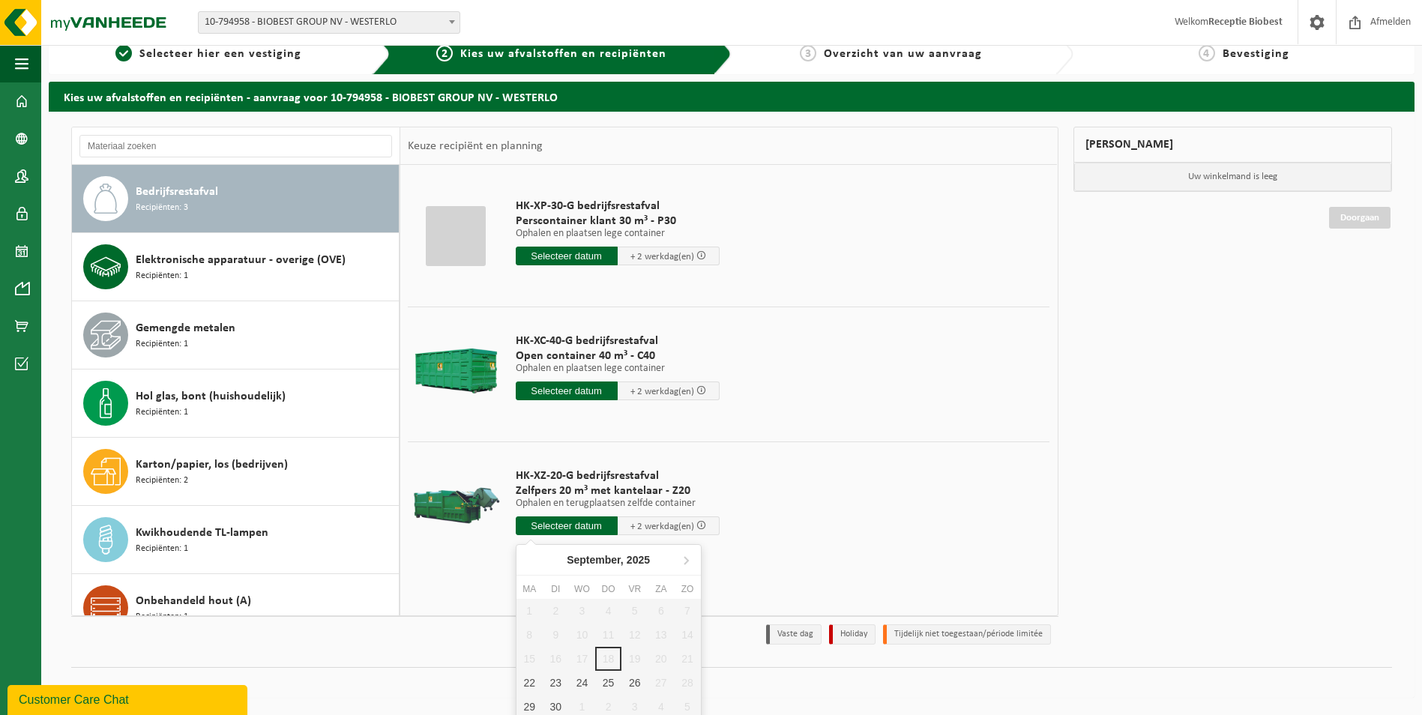
scroll to position [24, 0]
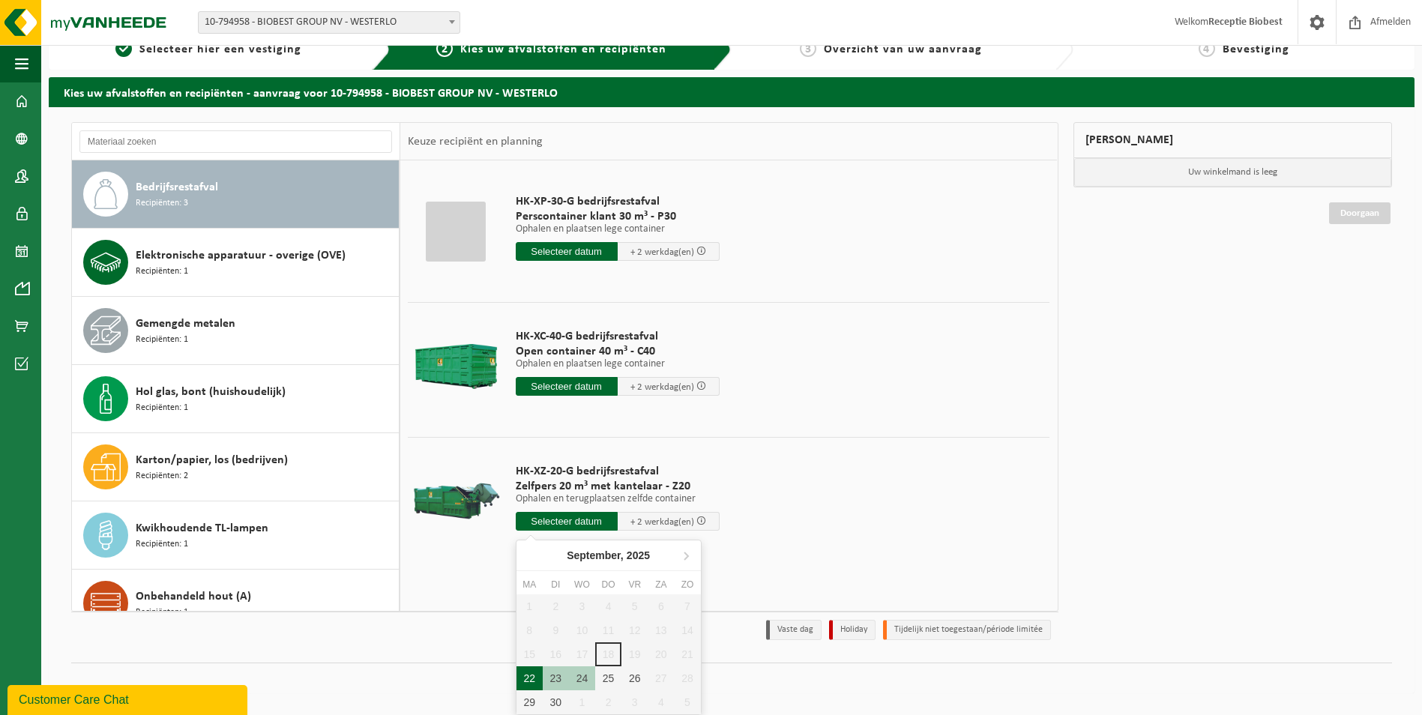
click at [534, 682] on div "22" at bounding box center [530, 678] width 26 height 24
type input "Van 2025-09-22"
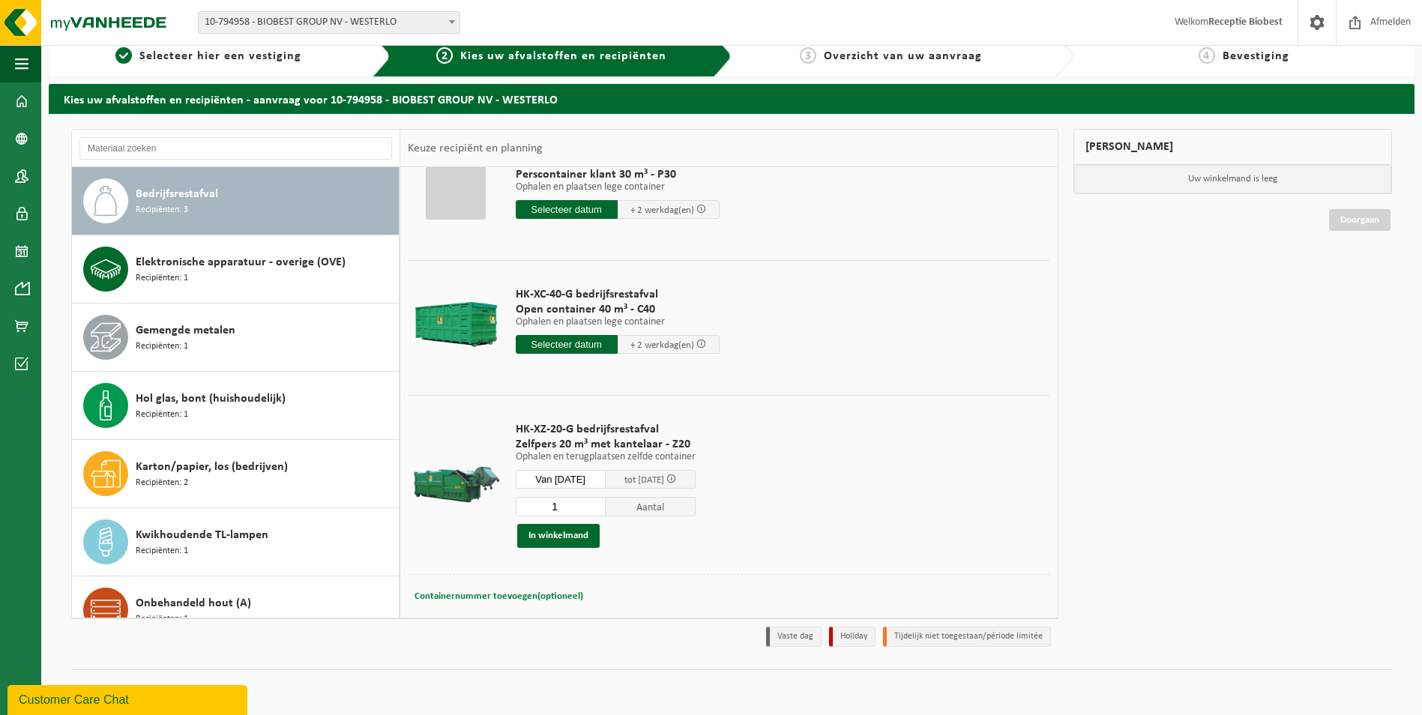
scroll to position [72, 0]
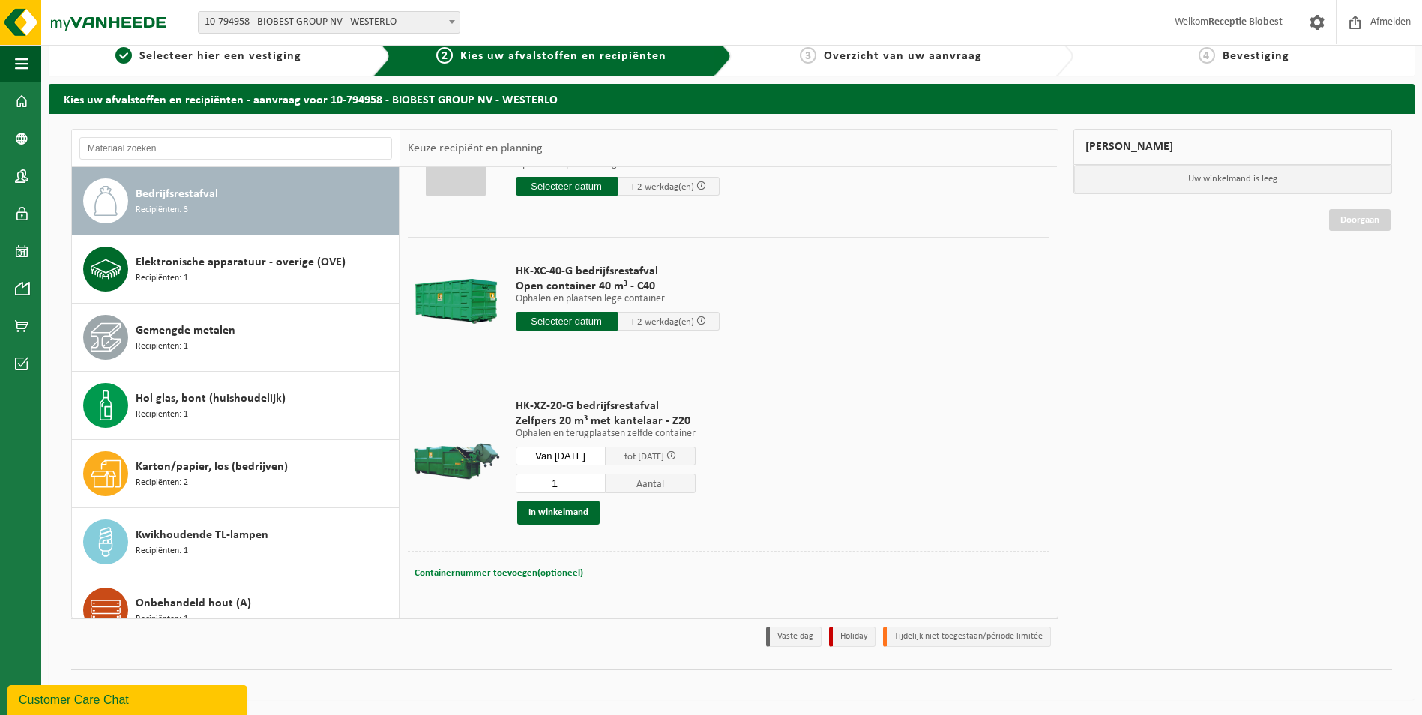
click at [501, 582] on button "Containernummer toevoegen(optioneel) Annuleren" at bounding box center [499, 573] width 172 height 21
click at [541, 574] on input "text" at bounding box center [623, 573] width 313 height 20
type input "r"
type input "perscontainer restafval zijkant: 20 m3"
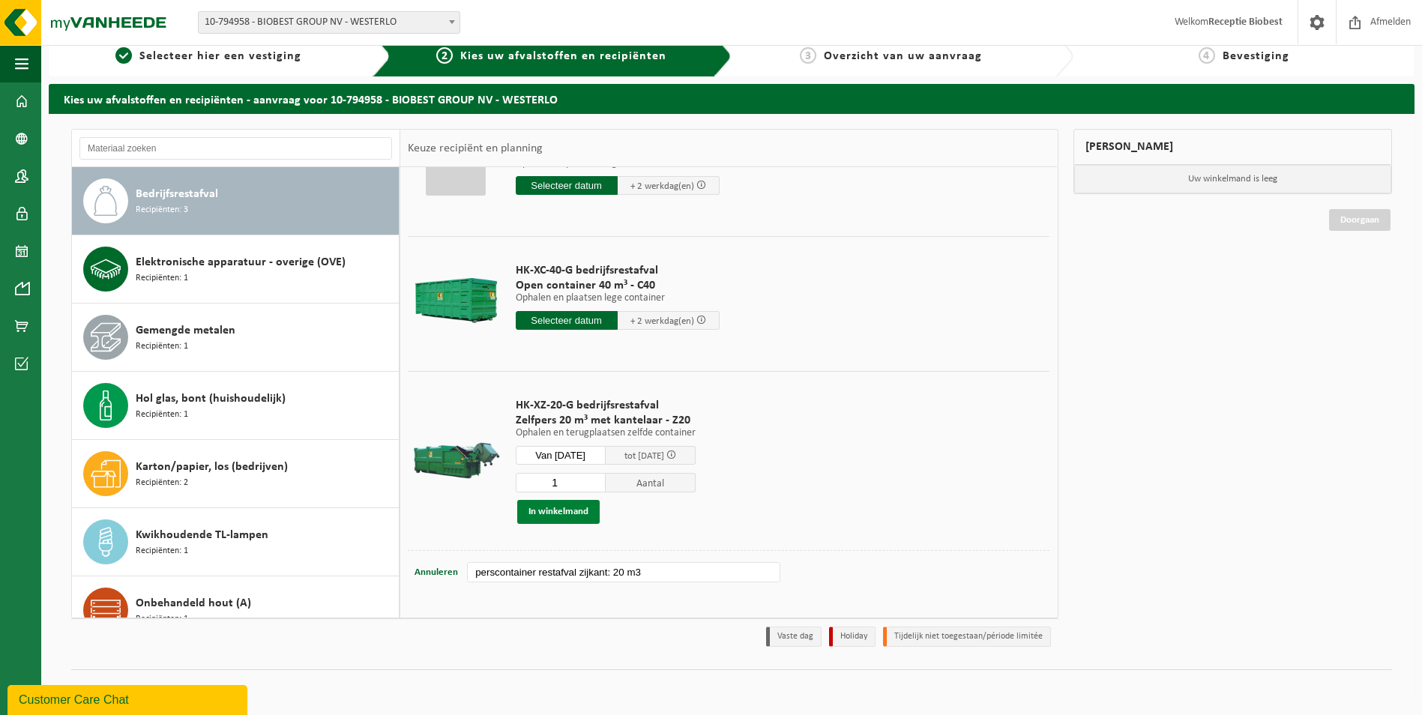
click at [547, 509] on button "In winkelmand" at bounding box center [558, 512] width 82 height 24
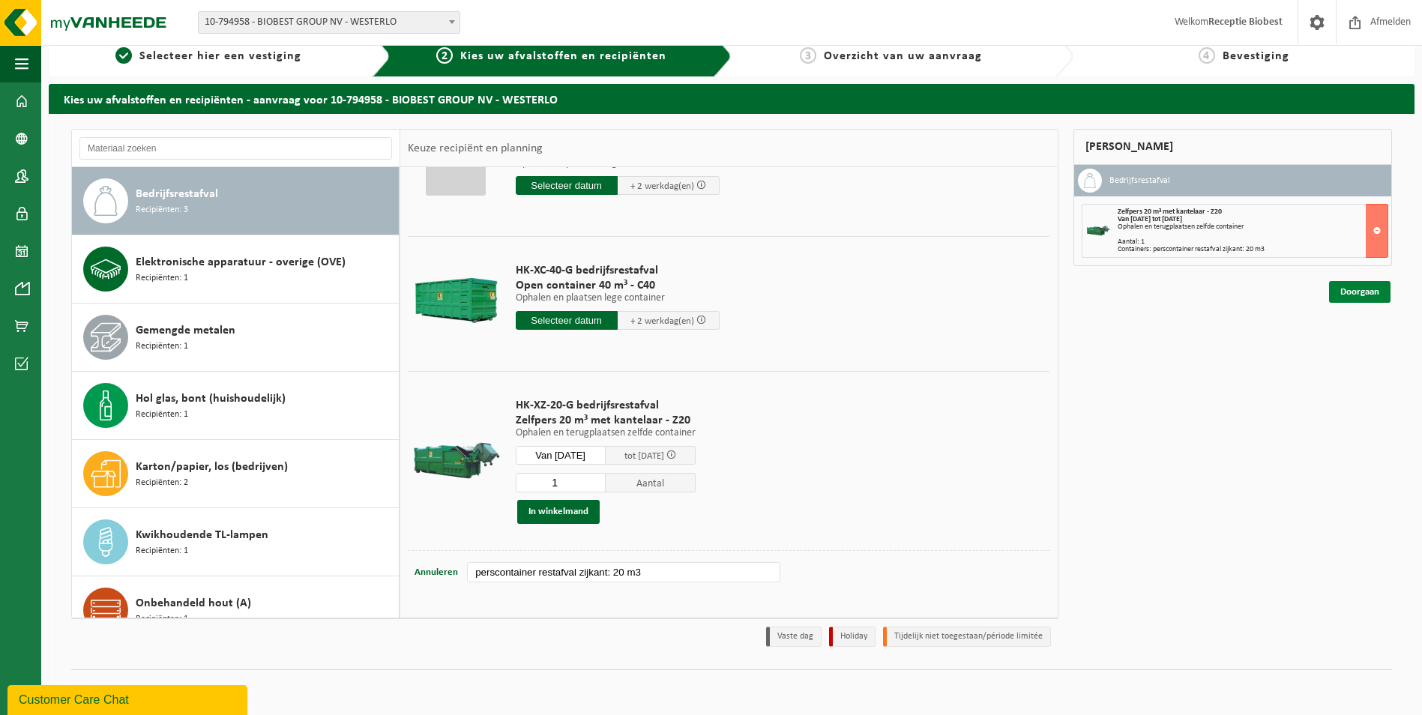
click at [1367, 293] on link "Doorgaan" at bounding box center [1359, 292] width 61 height 22
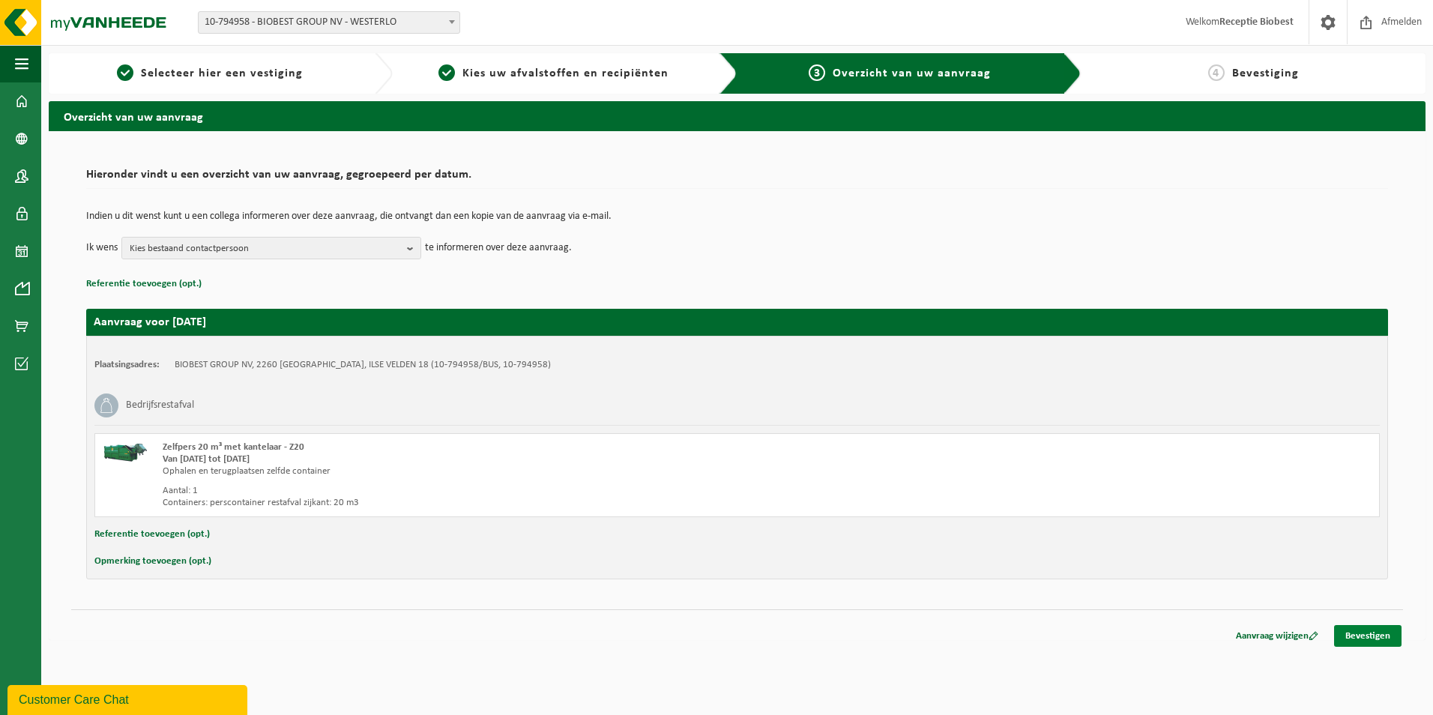
click at [1357, 632] on link "Bevestigen" at bounding box center [1367, 636] width 67 height 22
click at [1361, 634] on link "Bevestigen" at bounding box center [1367, 636] width 67 height 22
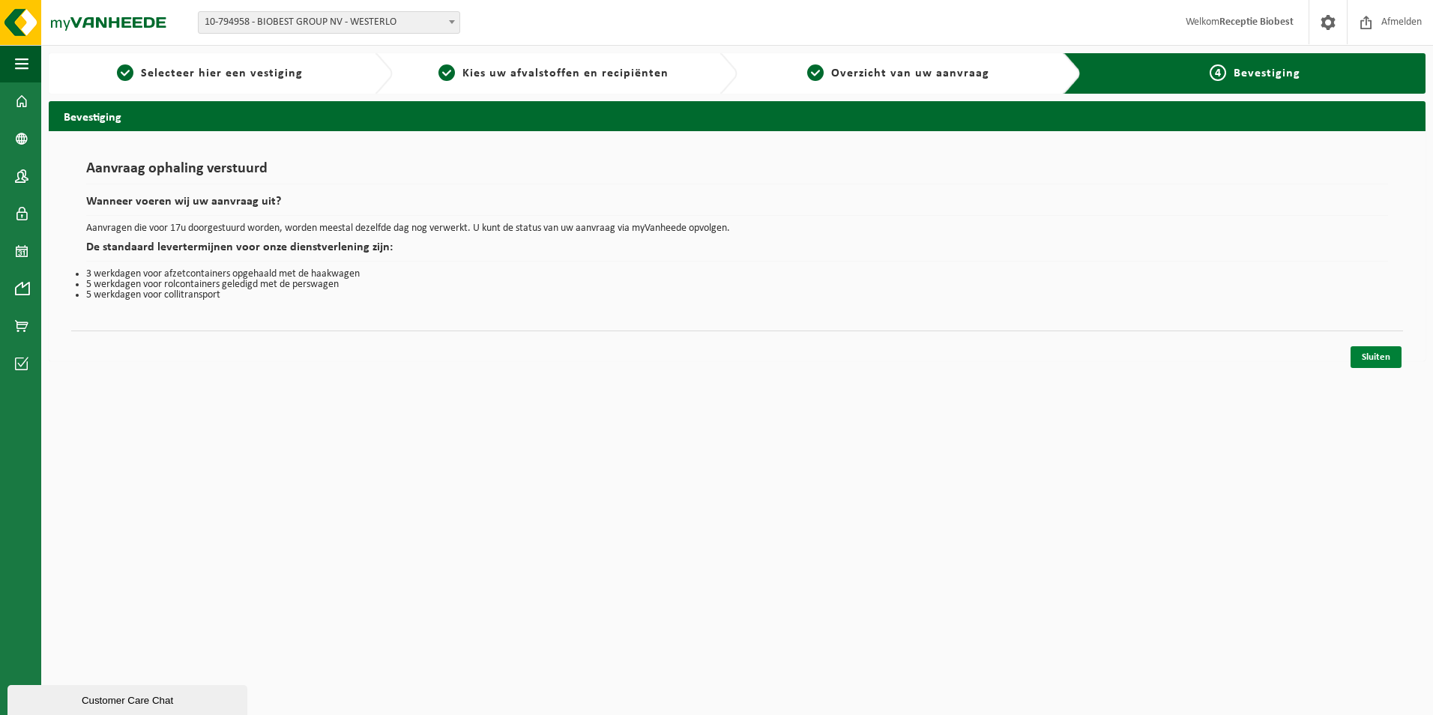
click at [1385, 352] on link "Sluiten" at bounding box center [1376, 357] width 51 height 22
